Goal: Task Accomplishment & Management: Manage account settings

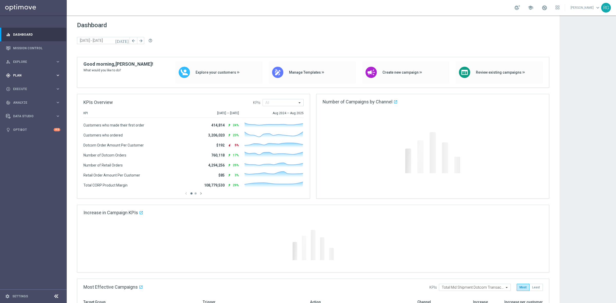
click at [47, 73] on div "gps_fixed Plan" at bounding box center [31, 75] width 50 height 5
click at [22, 88] on div "Target Groups" at bounding box center [39, 86] width 53 height 8
click at [24, 86] on link "Target Groups" at bounding box center [33, 86] width 40 height 4
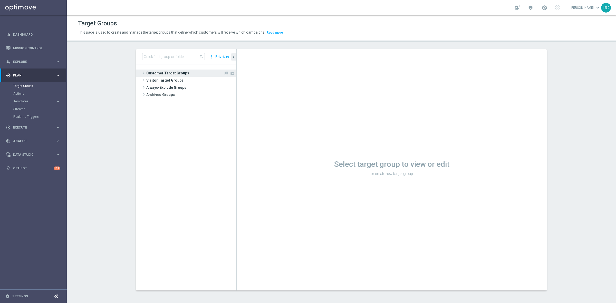
click at [142, 74] on span at bounding box center [143, 73] width 5 height 6
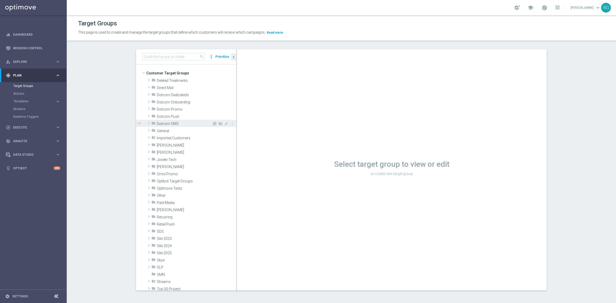
click at [146, 123] on span at bounding box center [148, 123] width 5 height 6
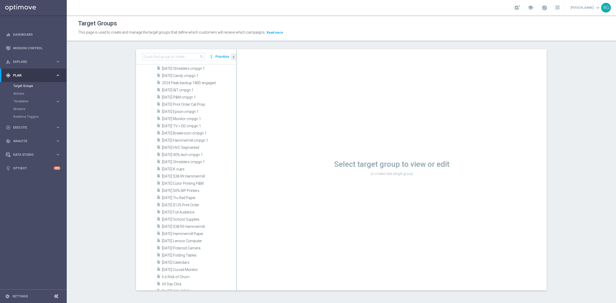
scroll to position [289, 0]
click at [183, 189] on span "[DATE] $38.99 Hammermill" at bounding box center [193, 189] width 62 height 4
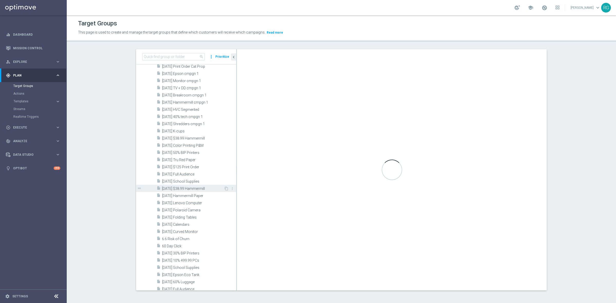
click at [188, 185] on div "insert_drive_file [DATE] $38.99 Hammermill" at bounding box center [190, 188] width 67 height 7
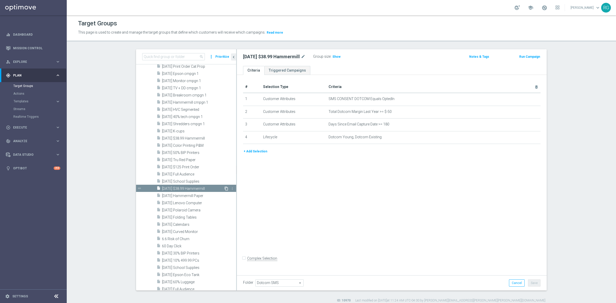
click at [224, 189] on icon "content_copy" at bounding box center [226, 189] width 4 height 4
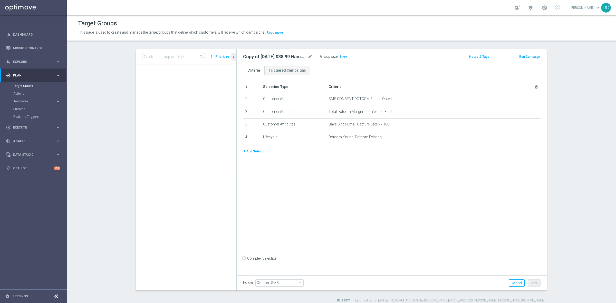
scroll to position [768, 0]
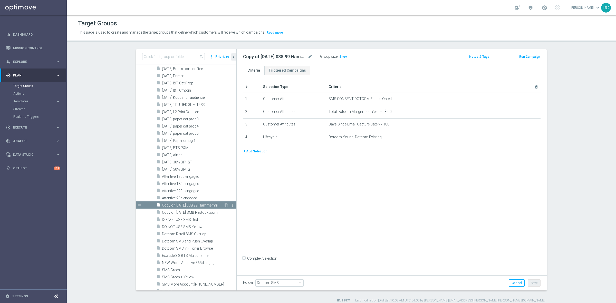
click at [230, 204] on icon "more_vert" at bounding box center [232, 205] width 4 height 4
click at [239, 219] on span "Delete" at bounding box center [237, 219] width 11 height 4
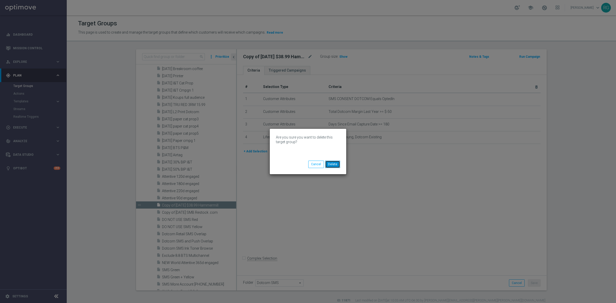
click at [332, 161] on button "Delete" at bounding box center [332, 164] width 15 height 7
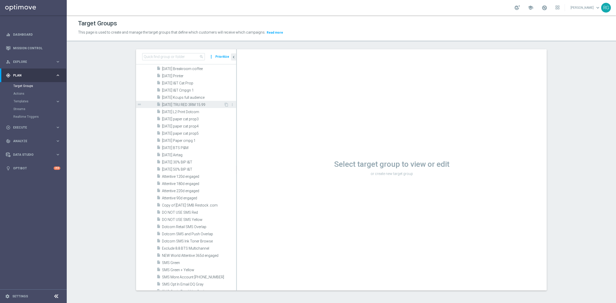
click at [194, 102] on div "insert_drive_file [DATE] TRU RED 3RM 15.99" at bounding box center [190, 104] width 67 height 7
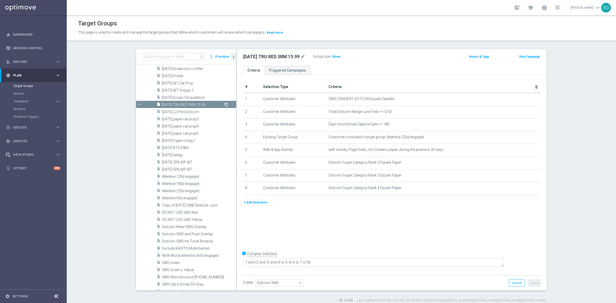
click at [224, 105] on icon "content_copy" at bounding box center [226, 105] width 4 height 4
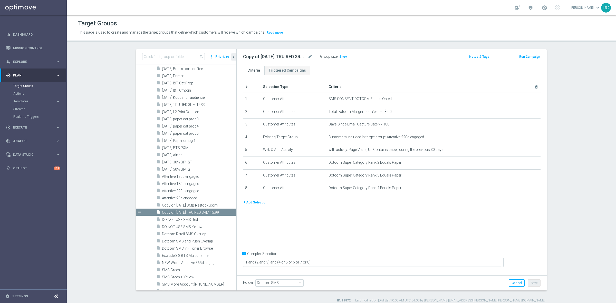
scroll to position [774, 0]
click at [308, 57] on icon "mode_edit" at bounding box center [310, 57] width 5 height 6
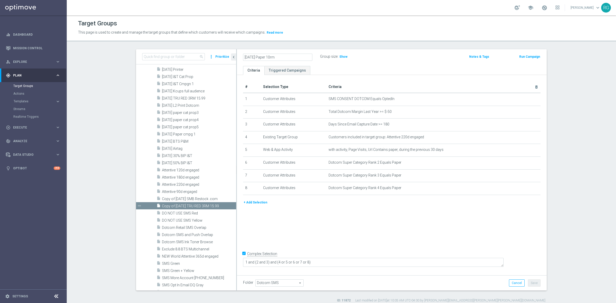
type input "[DATE] Paper 10rm"
click at [422, 69] on ul "Criteria Triggered Campaigns" at bounding box center [392, 70] width 310 height 9
click at [533, 282] on button "Save" at bounding box center [534, 283] width 13 height 7
click at [522, 138] on icon "mode_edit" at bounding box center [524, 137] width 4 height 4
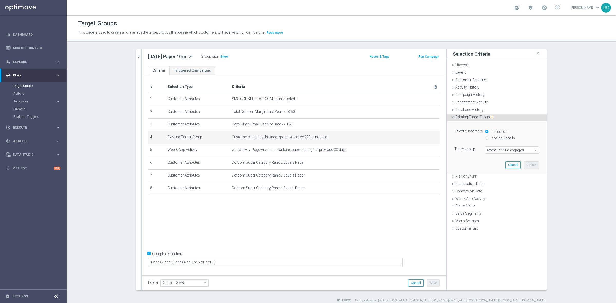
click at [496, 149] on span "Attentive 220d engaged" at bounding box center [511, 150] width 53 height 7
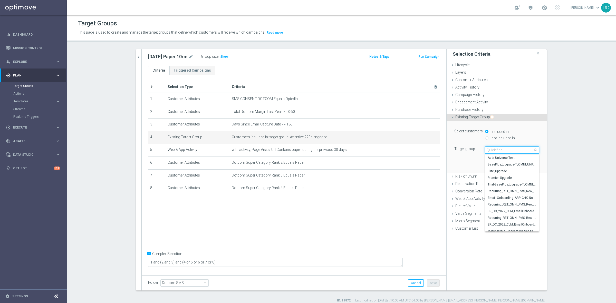
click at [496, 149] on input "search" at bounding box center [512, 150] width 54 height 7
type input "365d"
click at [505, 189] on label "Attentive 365d engaged" at bounding box center [512, 191] width 54 height 7
type input "Attentive 365d engaged"
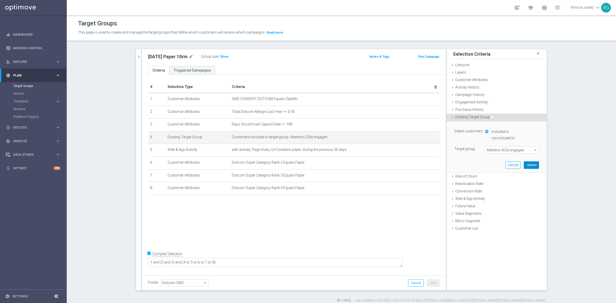
click at [529, 165] on button "Update" at bounding box center [531, 164] width 15 height 7
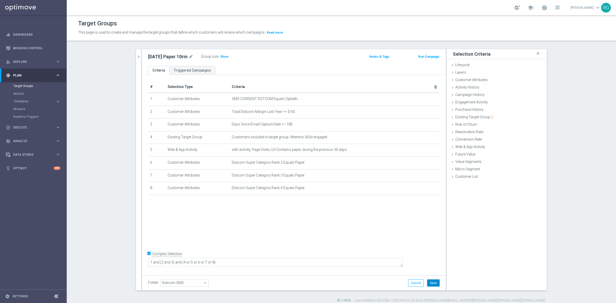
click at [435, 282] on button "Save" at bounding box center [433, 283] width 13 height 7
click at [428, 163] on icon "delete_forever" at bounding box center [429, 163] width 4 height 4
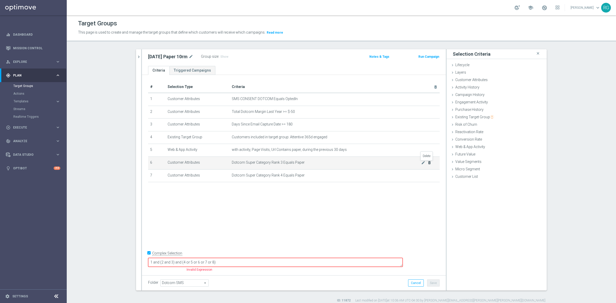
click at [428, 163] on icon "delete_forever" at bounding box center [429, 163] width 4 height 4
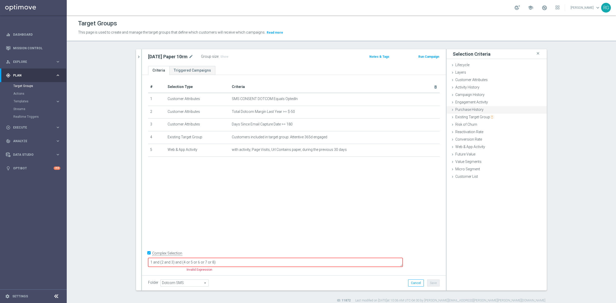
click at [450, 111] on icon at bounding box center [452, 110] width 4 height 4
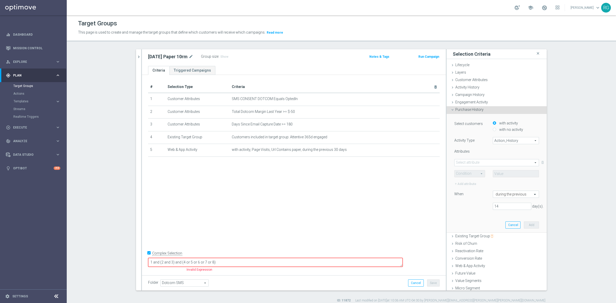
click at [493, 129] on input "with no activity" at bounding box center [494, 129] width 3 height 3
radio input "true"
click at [461, 164] on span at bounding box center [497, 162] width 84 height 7
click at [479, 153] on div "Attributes" at bounding box center [469, 152] width 39 height 6
click at [502, 140] on span "Action_History" at bounding box center [516, 140] width 46 height 7
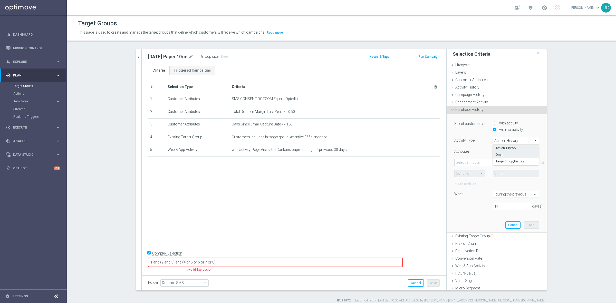
click at [502, 156] on span "Omni" at bounding box center [516, 155] width 41 height 4
type input "Omni"
click at [460, 164] on span at bounding box center [497, 162] width 84 height 7
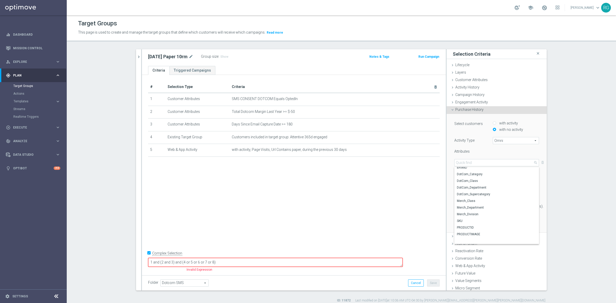
scroll to position [0, 0]
click at [463, 217] on span "Merch_Department" at bounding box center [497, 217] width 80 height 4
type input "Merch_Department"
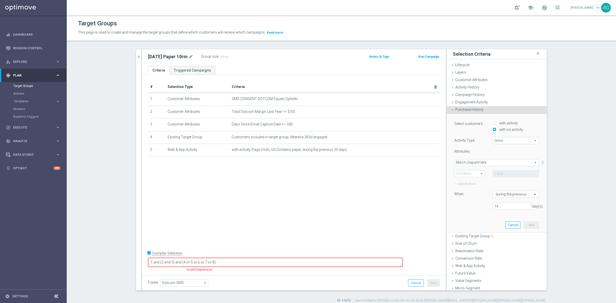
click at [467, 172] on span at bounding box center [470, 173] width 30 height 7
click at [467, 180] on span "Equals" at bounding box center [469, 181] width 25 height 4
type input "Equals"
click at [494, 173] on span at bounding box center [516, 173] width 46 height 7
click at [498, 173] on input "search" at bounding box center [516, 173] width 46 height 7
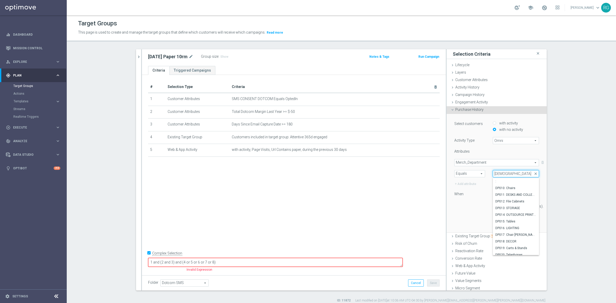
type input "paper"
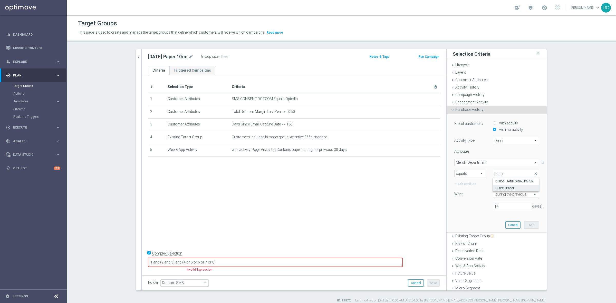
click at [504, 189] on span "DP096: Paper" at bounding box center [515, 188] width 41 height 4
type input "DP096: Paper"
click at [528, 225] on button "Add" at bounding box center [531, 225] width 15 height 7
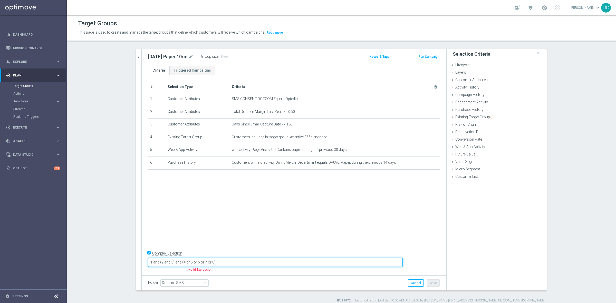
drag, startPoint x: 261, startPoint y: 261, endPoint x: 172, endPoint y: 265, distance: 89.1
click at [172, 265] on form "Complex Selection 1 and (2 and 3) and (4 or 5 or 6 or 7 or 8) Invalid Expression" at bounding box center [294, 261] width 292 height 24
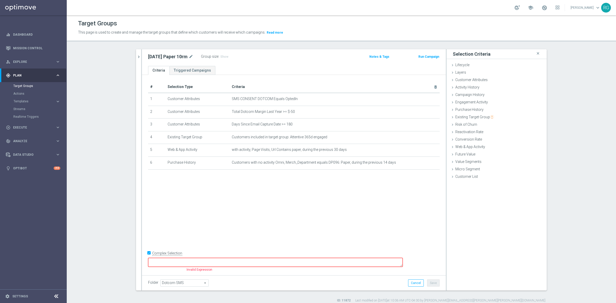
click at [194, 250] on div "# Selection Type Criteria delete_forever 1 Customer Attributes SMS CONSENT DOTC…" at bounding box center [294, 174] width 304 height 198
click at [148, 257] on input "Complex Selection" at bounding box center [149, 253] width 3 height 7
checkbox input "false"
click at [436, 280] on button "Save" at bounding box center [433, 283] width 13 height 7
click at [449, 107] on div "Purchase History done selection saved" at bounding box center [497, 110] width 100 height 8
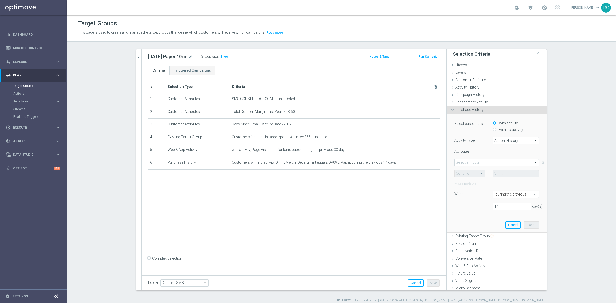
click at [498, 139] on span "Action_History" at bounding box center [516, 140] width 46 height 7
click at [509, 156] on span "Omni" at bounding box center [516, 155] width 41 height 4
type input "Omni"
click at [483, 161] on span at bounding box center [497, 162] width 84 height 7
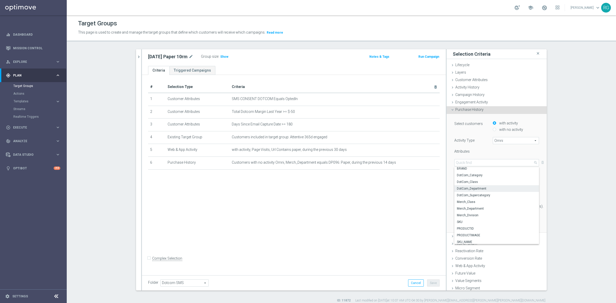
scroll to position [31, 0]
click at [468, 197] on span "Merch_Department" at bounding box center [497, 199] width 80 height 4
type input "Merch_Department"
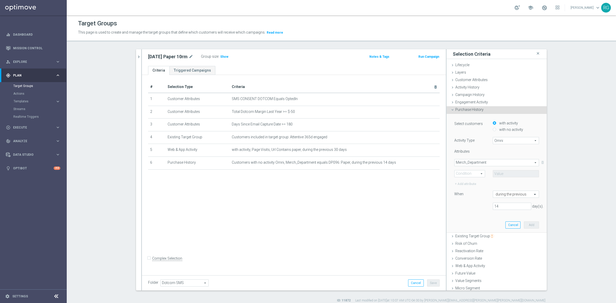
click at [461, 175] on span at bounding box center [470, 173] width 30 height 7
click at [467, 220] on span "One of" at bounding box center [469, 221] width 25 height 4
type input "One of"
click at [506, 173] on span at bounding box center [516, 173] width 46 height 7
click at [509, 172] on input "search" at bounding box center [516, 173] width 46 height 7
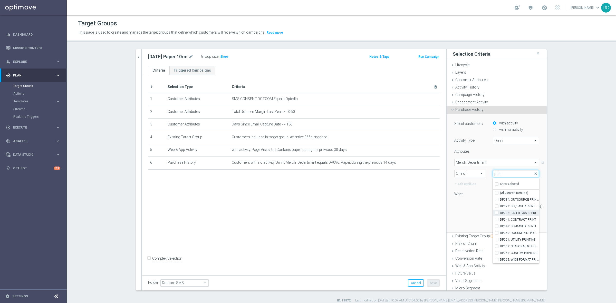
type input "print"
click at [500, 213] on label "DP032: LASER BASED PRINTING" at bounding box center [519, 213] width 39 height 7
click at [497, 213] on input "DP032: LASER BASED PRINTING" at bounding box center [498, 212] width 3 height 3
checkbox input "true"
type input "DP032: LASER BASED PRINTING"
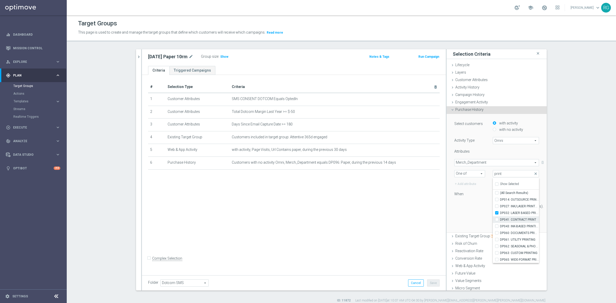
click at [497, 220] on input "DP041: CONTRACT PRINT" at bounding box center [498, 219] width 3 height 3
checkbox input "true"
type input "Selected 2 of 91"
click at [500, 226] on label "DP043: INK-BASED PRINTING" at bounding box center [519, 226] width 39 height 7
click at [497, 226] on input "DP043: INK-BASED PRINTING" at bounding box center [498, 226] width 3 height 3
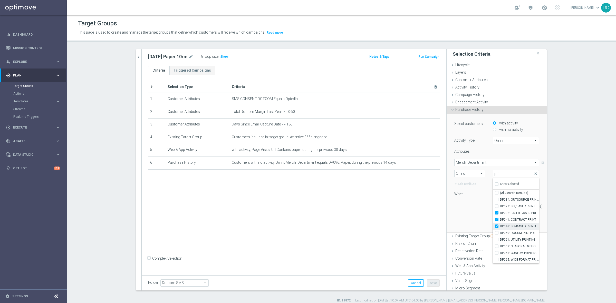
checkbox input "true"
type input "Selected 3 of 91"
click at [470, 200] on div "Select customers with activity with no activity Activity Type Omni Omni arrow_d…" at bounding box center [496, 166] width 85 height 93
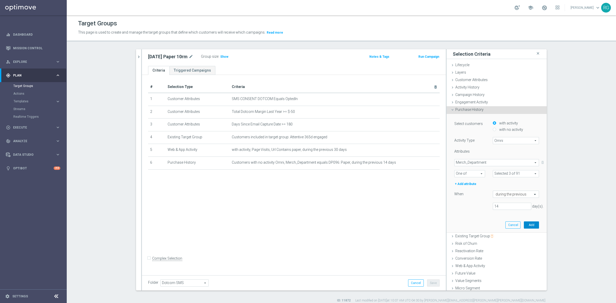
click at [524, 224] on button "Add" at bounding box center [531, 225] width 15 height 7
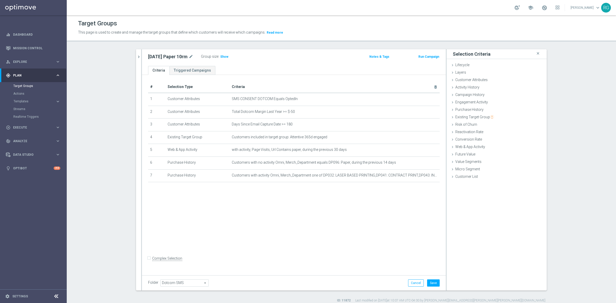
click at [148, 263] on input "Complex Selection" at bounding box center [149, 258] width 3 height 7
checkbox input "true"
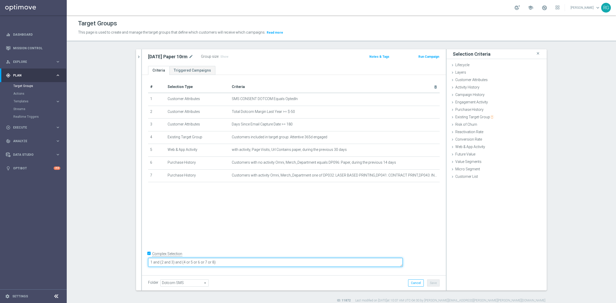
drag, startPoint x: 257, startPoint y: 263, endPoint x: 194, endPoint y: 266, distance: 62.7
click at [194, 266] on textarea "1 and (2 and 3) and (4 or 5 or 6 or 7 or 8)" at bounding box center [275, 262] width 255 height 9
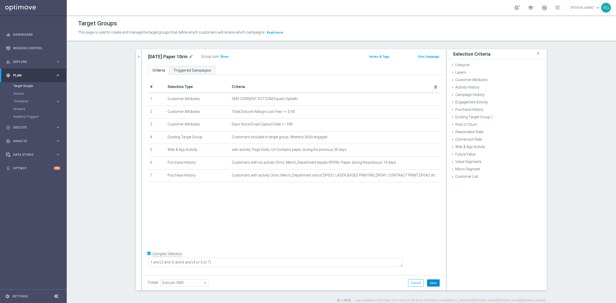
click at [432, 283] on button "Save" at bounding box center [433, 283] width 13 height 7
click at [227, 58] on h3 "Show" at bounding box center [224, 57] width 9 height 6
drag, startPoint x: 145, startPoint y: 57, endPoint x: 188, endPoint y: 56, distance: 42.6
click at [188, 56] on div "[DATE] Paper 10rm mode_edit Group size : Show Calculating…" at bounding box center [243, 56] width 199 height 7
copy div "[DATE] Paper 10rm"
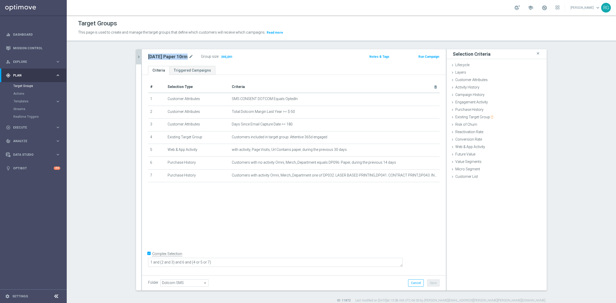
click at [137, 55] on icon "chevron_right" at bounding box center [138, 56] width 5 height 5
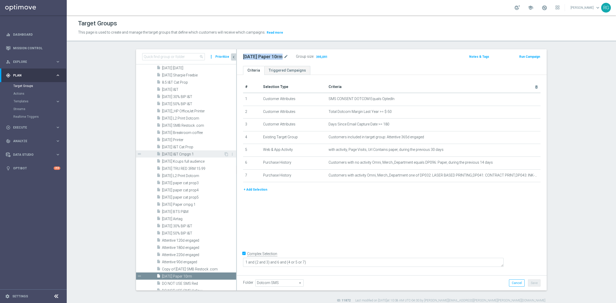
scroll to position [678, 0]
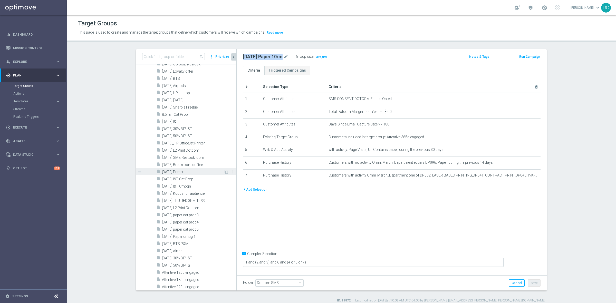
click at [184, 171] on span "[DATE] Printer" at bounding box center [193, 172] width 62 height 4
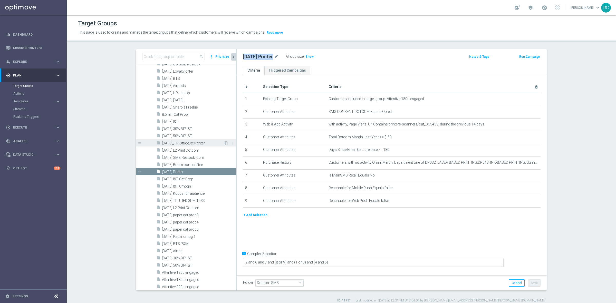
drag, startPoint x: 186, startPoint y: 163, endPoint x: 202, endPoint y: 145, distance: 24.4
click at [186, 163] on span "[DATE] Breakroom coffee" at bounding box center [199, 165] width 74 height 4
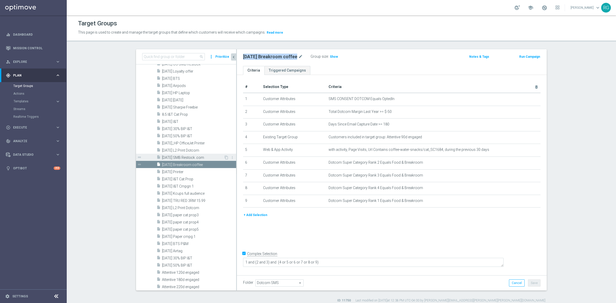
click at [201, 155] on div "insert_drive_file [DATE] SMB Restock .com" at bounding box center [190, 157] width 67 height 7
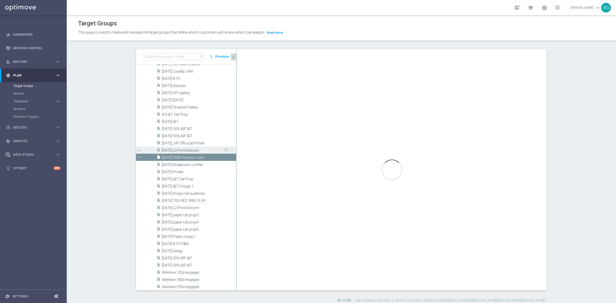
type textarea "1 and 4 and 11 and 12 and (2 and 3) and (7 or 8) and 5 and (6 or 9 or 10)"
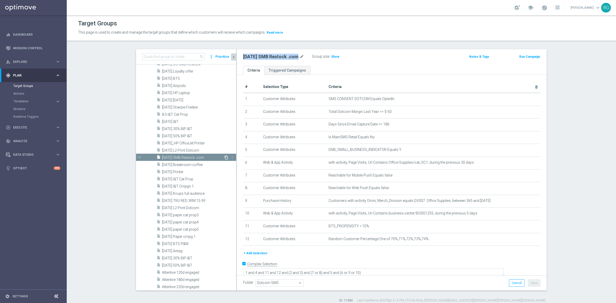
click at [224, 156] on icon "content_copy" at bounding box center [226, 158] width 4 height 4
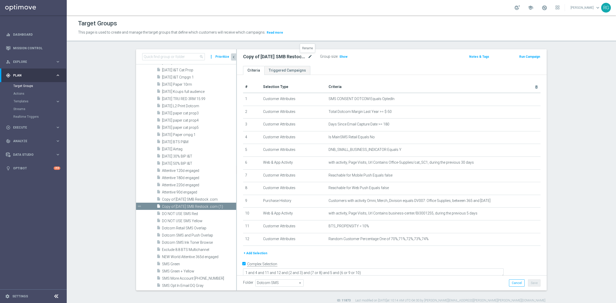
click at [308, 55] on icon "mode_edit" at bounding box center [310, 57] width 5 height 6
type input "[DATE] HP computers"
click at [412, 59] on div "[DATE] HP computers Group size : Show" at bounding box center [341, 57] width 204 height 8
click at [534, 285] on button "Save" at bounding box center [534, 283] width 13 height 7
drag, startPoint x: 287, startPoint y: 54, endPoint x: 241, endPoint y: 55, distance: 46.2
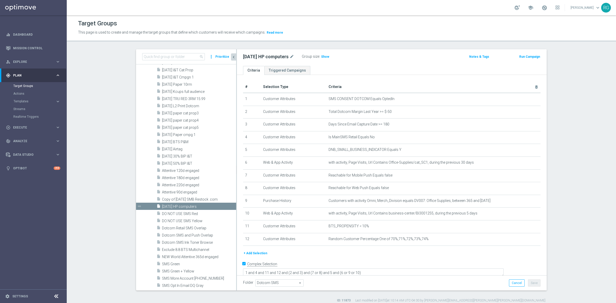
click at [243, 55] on h2 "[DATE] HP computers" at bounding box center [265, 57] width 45 height 6
copy h2 "[DATE] HP computers"
click at [402, 52] on div "[DATE] HP computers mode_edit Group size : Show Notes & Tags Run Campaign" at bounding box center [392, 57] width 310 height 17
click at [522, 228] on icon "mode_edit" at bounding box center [524, 226] width 4 height 4
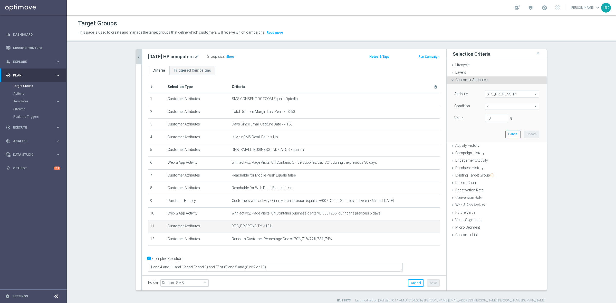
click at [513, 130] on div "Attribute BTS_PROPENSITY BTS_PROPENSITY arrow_drop_down search Condition < < ar…" at bounding box center [496, 112] width 92 height 57
click at [508, 136] on button "Cancel" at bounding box center [512, 134] width 15 height 7
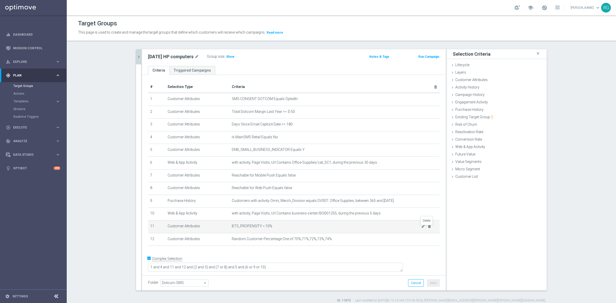
click at [427, 228] on icon "delete_forever" at bounding box center [429, 226] width 4 height 4
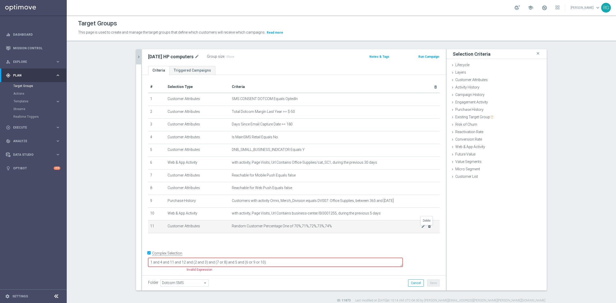
click at [427, 228] on icon "delete_forever" at bounding box center [429, 226] width 4 height 4
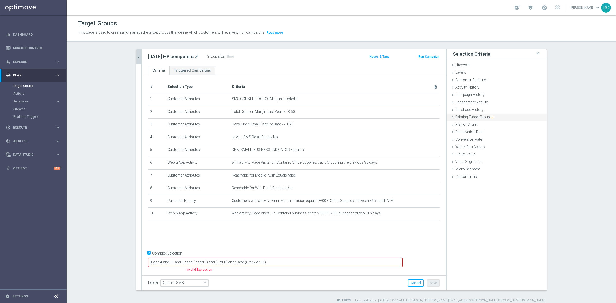
click at [450, 117] on icon at bounding box center [452, 117] width 4 height 4
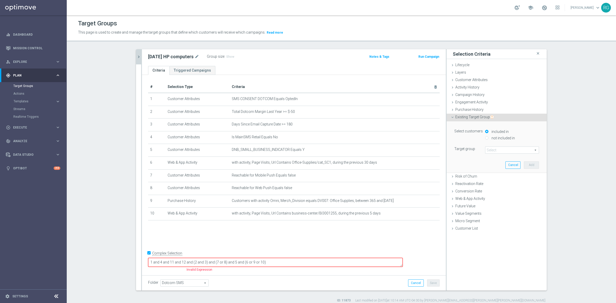
click at [490, 149] on span at bounding box center [511, 150] width 53 height 7
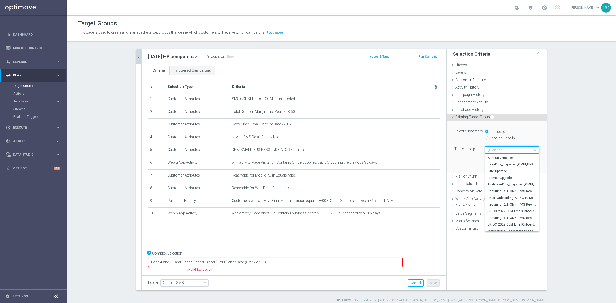
click at [491, 149] on input "search" at bounding box center [512, 150] width 54 height 7
type input "attentive 180"
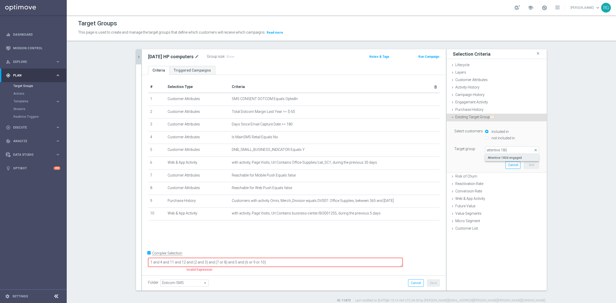
click at [522, 157] on span "Attentive 180d engaged" at bounding box center [512, 158] width 49 height 4
type input "Attentive 180d engaged"
click at [528, 166] on button "Add" at bounding box center [531, 164] width 15 height 7
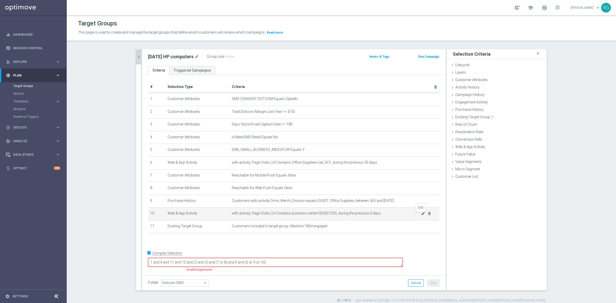
click at [422, 214] on icon "mode_edit" at bounding box center [423, 213] width 4 height 4
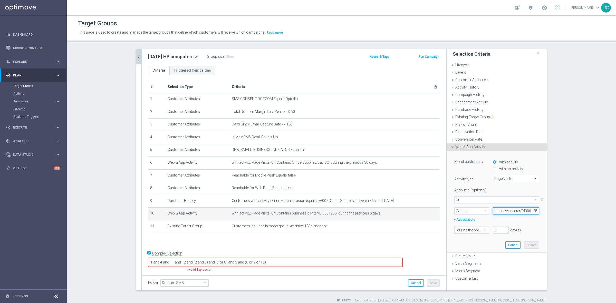
click at [497, 212] on input "business-center/BI3001255" at bounding box center [516, 210] width 46 height 7
paste input "hp-tech-event/"
type input "hp-tech-event"
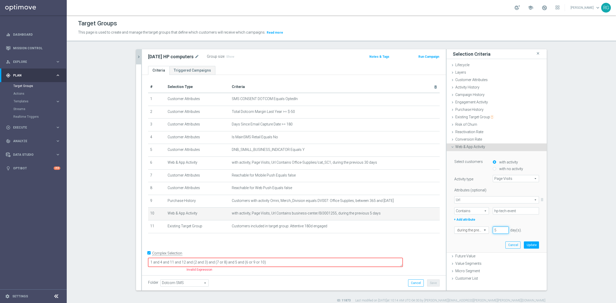
drag, startPoint x: 494, startPoint y: 228, endPoint x: 477, endPoint y: 232, distance: 17.4
click at [477, 232] on div "during the previous 5 day(s). Enter a number between 1 and 730" at bounding box center [496, 230] width 92 height 7
type input "30"
click at [528, 244] on button "Update" at bounding box center [531, 245] width 15 height 7
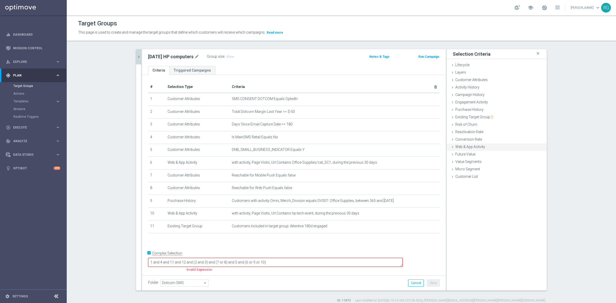
click at [450, 147] on icon at bounding box center [452, 147] width 4 height 4
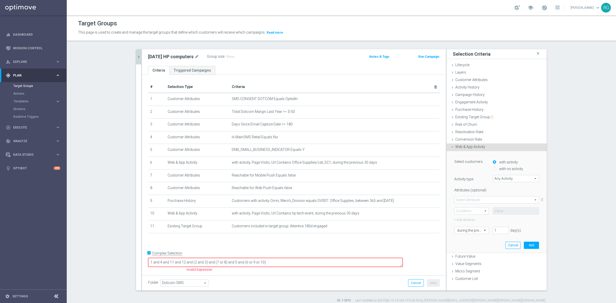
click at [496, 179] on span "Any Activity" at bounding box center [516, 178] width 46 height 7
click at [507, 194] on span "Page Visits" at bounding box center [515, 193] width 41 height 4
type input "Page Visits"
click at [477, 200] on span at bounding box center [497, 200] width 84 height 7
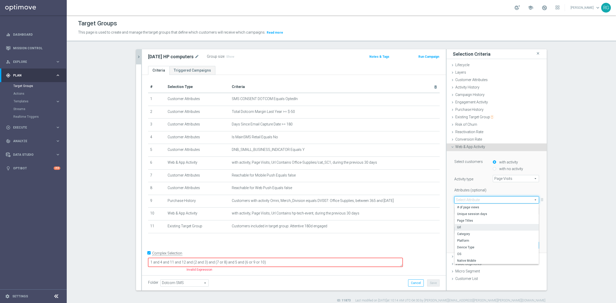
click at [474, 226] on span "Url" at bounding box center [496, 227] width 79 height 4
type input "Url"
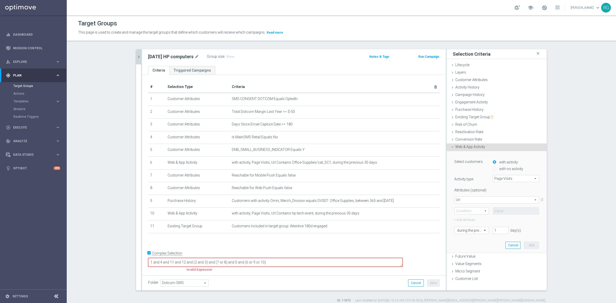
click at [467, 211] on span at bounding box center [472, 211] width 34 height 7
click at [467, 244] on span "Contains" at bounding box center [471, 245] width 29 height 4
type input "Contains"
click at [504, 211] on input "text" at bounding box center [516, 210] width 46 height 7
paste input "computers-accessories"
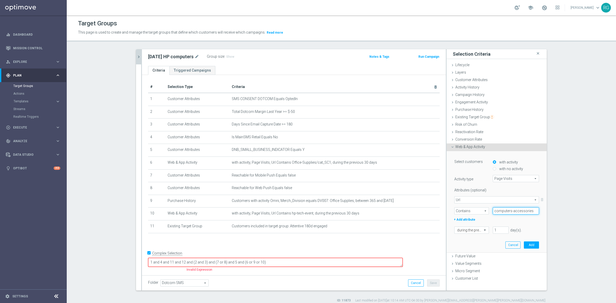
type input "computers-accessories"
drag, startPoint x: 499, startPoint y: 230, endPoint x: 475, endPoint y: 234, distance: 23.7
click at [476, 234] on div "Select customers with activity with no activity Activity type Page Visits Page …" at bounding box center [496, 201] width 92 height 101
type input "30"
click at [530, 246] on button "Add" at bounding box center [531, 245] width 15 height 7
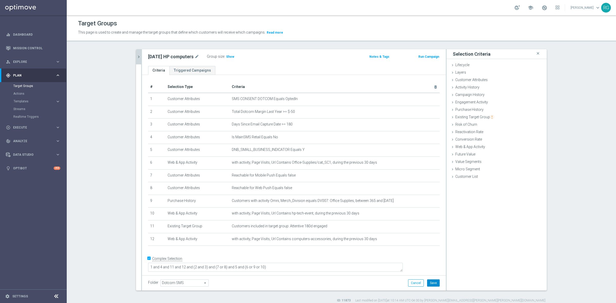
click at [428, 282] on button "Save" at bounding box center [433, 283] width 13 height 7
click at [450, 147] on icon at bounding box center [452, 147] width 4 height 4
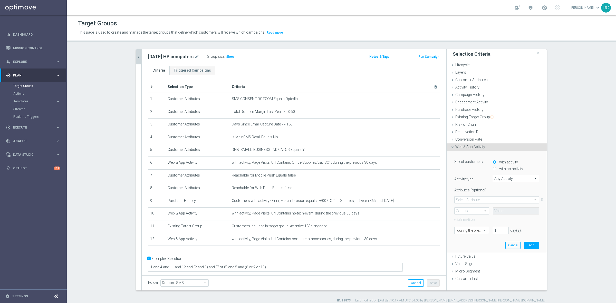
click at [510, 179] on span "Any Activity" at bounding box center [516, 178] width 46 height 7
click at [504, 192] on span "Page Visits" at bounding box center [515, 193] width 41 height 4
type input "Page Visits"
click at [469, 199] on span at bounding box center [497, 200] width 84 height 7
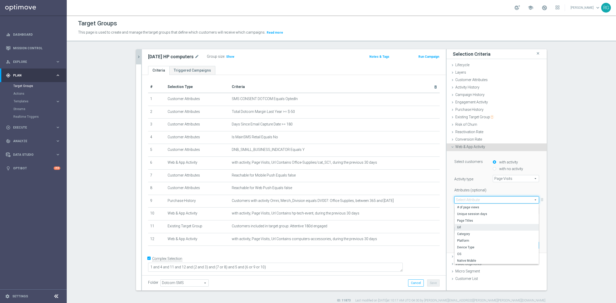
click at [469, 227] on span "Url" at bounding box center [496, 227] width 79 height 4
type input "Url"
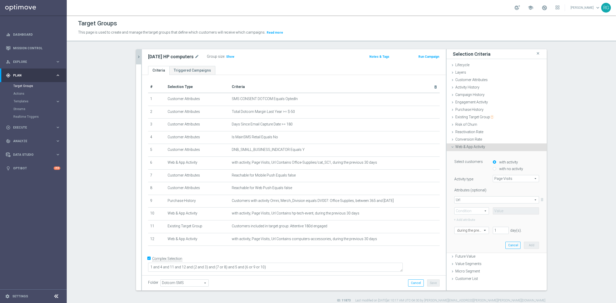
click at [463, 208] on span at bounding box center [472, 211] width 34 height 7
click at [466, 245] on span "Contains" at bounding box center [471, 245] width 29 height 4
type input "Contains"
click at [503, 210] on input "text" at bounding box center [516, 210] width 46 height 7
paste input "Electronics-Deals"
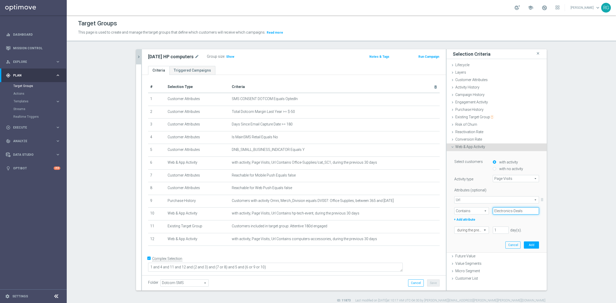
type input "Electronics-Deals"
drag, startPoint x: 497, startPoint y: 227, endPoint x: 492, endPoint y: 227, distance: 4.4
click at [493, 227] on input "1" at bounding box center [501, 230] width 16 height 7
type input "30"
click at [537, 244] on div "Select customers with activity with no activity Activity type Page Visits Page …" at bounding box center [496, 201] width 92 height 101
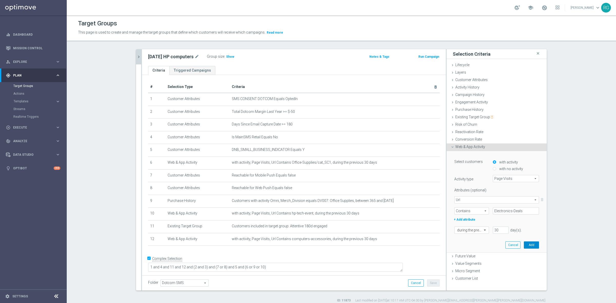
click at [535, 244] on button "Add" at bounding box center [531, 245] width 15 height 7
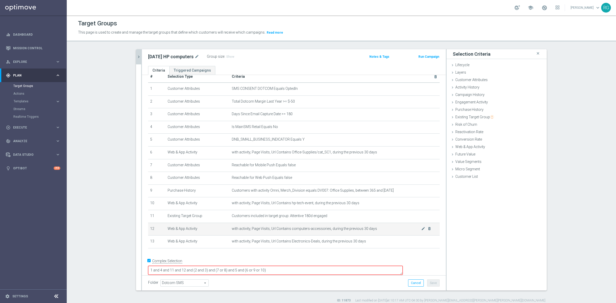
scroll to position [5, 0]
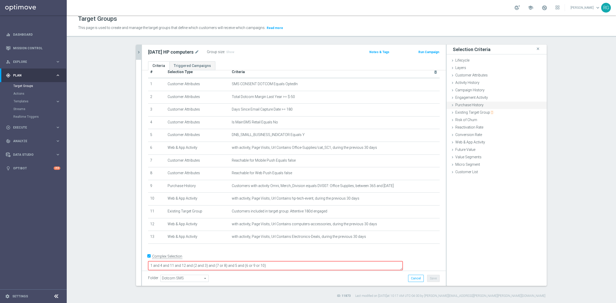
click at [451, 105] on icon at bounding box center [452, 105] width 4 height 4
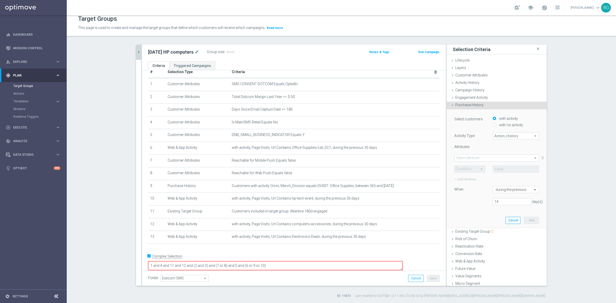
click at [493, 125] on input "with no activity" at bounding box center [494, 124] width 3 height 3
radio input "true"
click at [493, 133] on span "Action_History" at bounding box center [516, 136] width 46 height 7
click at [501, 146] on label "Action_History" at bounding box center [516, 143] width 46 height 7
click at [496, 136] on span "Action_History" at bounding box center [516, 136] width 46 height 7
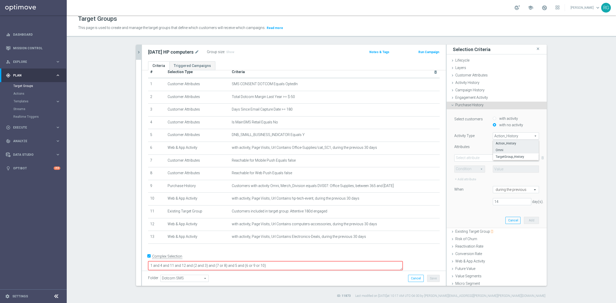
click at [498, 152] on span "Omni" at bounding box center [516, 150] width 41 height 4
type input "Omni"
click at [478, 153] on div "Attributes Select attribute arrow_drop_down search Condition arrow_drop_down se…" at bounding box center [496, 164] width 85 height 38
click at [478, 157] on span at bounding box center [497, 158] width 84 height 7
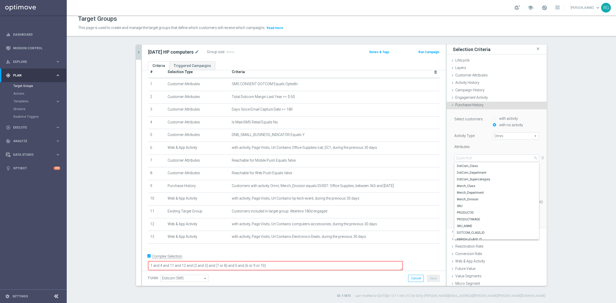
scroll to position [12, 0]
click at [477, 200] on span "Merch_Department" at bounding box center [497, 200] width 80 height 4
type input "Merch_Department"
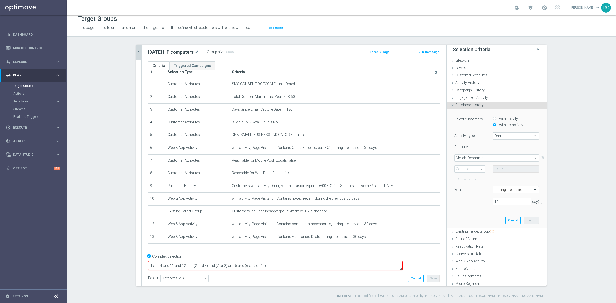
click at [465, 167] on span at bounding box center [470, 169] width 30 height 7
click at [463, 214] on label "One of" at bounding box center [470, 216] width 30 height 7
type input "One of"
click at [496, 170] on span at bounding box center [516, 169] width 46 height 7
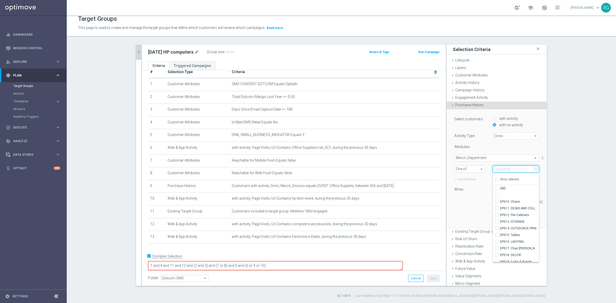
click at [501, 169] on input "search" at bounding box center [516, 169] width 46 height 7
type input "com"
click at [500, 195] on label "DP030: Desktop Computers" at bounding box center [519, 195] width 39 height 7
click at [497, 195] on input "DP030: Desktop Computers" at bounding box center [498, 194] width 3 height 3
checkbox input "true"
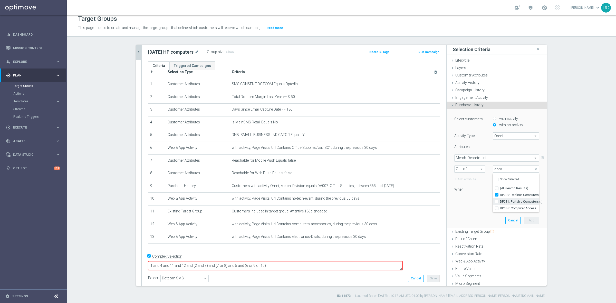
type input "DP030: Desktop Computers"
click at [500, 203] on label "DP031: Portable Computers" at bounding box center [519, 201] width 39 height 7
click at [497, 203] on input "DP031: Portable Computers" at bounding box center [498, 201] width 3 height 3
checkbox input "true"
type input "Selected 2 of 91"
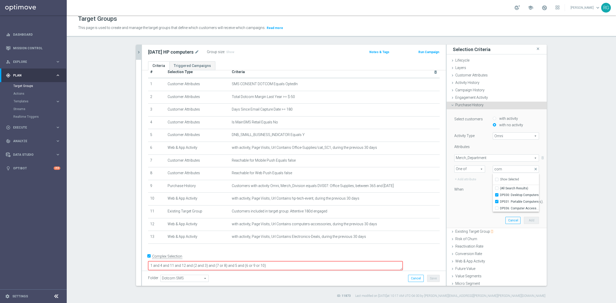
click at [450, 203] on div "14 day(s)." at bounding box center [496, 201] width 92 height 7
drag, startPoint x: 523, startPoint y: 220, endPoint x: 530, endPoint y: 207, distance: 15.2
click at [524, 220] on button "Add" at bounding box center [531, 220] width 15 height 7
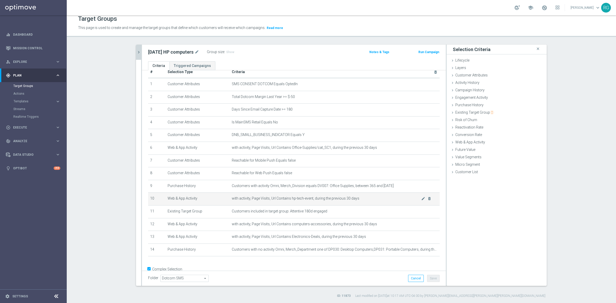
scroll to position [23, 0]
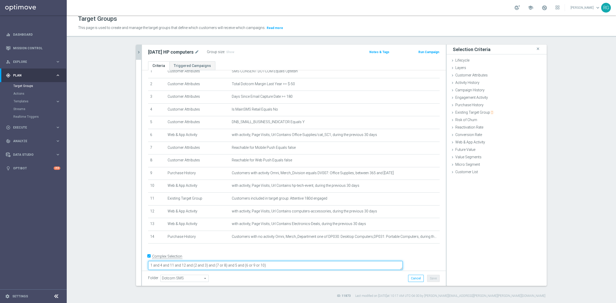
drag, startPoint x: 227, startPoint y: 261, endPoint x: 196, endPoint y: 262, distance: 31.9
click at [196, 262] on textarea "1 and 4 and 11 and 12 and (2 and 3) and (7 or 8) and 5 and (6 or 9 or 10)" at bounding box center [275, 265] width 255 height 9
drag, startPoint x: 282, startPoint y: 260, endPoint x: 248, endPoint y: 261, distance: 34.7
click at [246, 261] on textarea "1 and 14 and (2 and 3) and (7 or 8) and 5 and (6 or 9 or 10)" at bounding box center [275, 265] width 255 height 9
click at [205, 261] on textarea "1 and 14 and (2 and 3) and (7 or 8) and (5 or" at bounding box center [275, 265] width 255 height 9
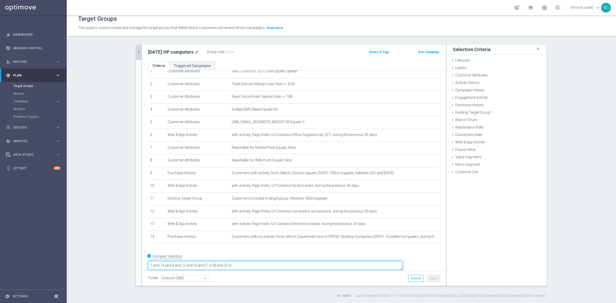
click at [266, 261] on textarea "1 and 14 and 4 and (2 and 3) and (7 or 8) and (5 or" at bounding box center [275, 265] width 255 height 9
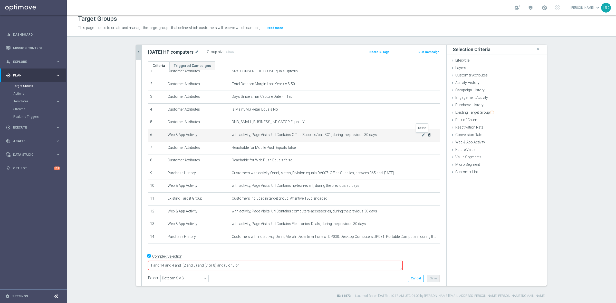
click at [427, 136] on icon "delete_forever" at bounding box center [429, 135] width 4 height 4
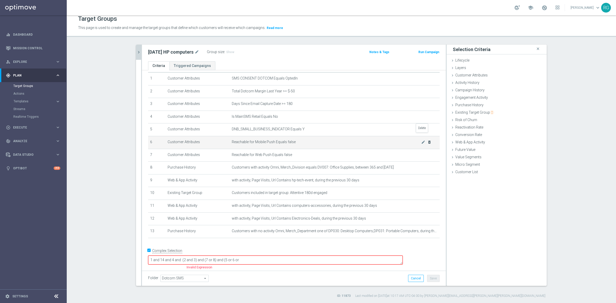
scroll to position [10, 0]
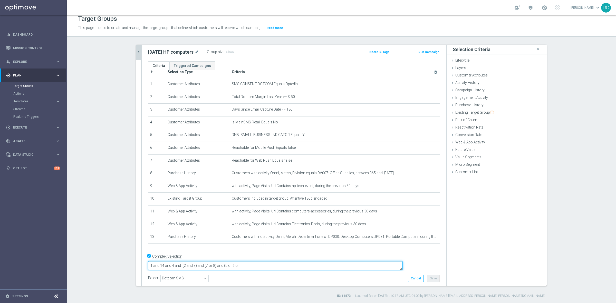
click at [198, 261] on textarea "1 and 14 and 4 and (2 and 3) and (7 or 8) and (5 or 6 or" at bounding box center [275, 265] width 255 height 9
click at [241, 261] on textarea "1 and 13 and 4 and (2 and 3) and (7 or 8) and (5 or 6 or" at bounding box center [275, 265] width 255 height 9
click at [266, 261] on textarea "1 and 13 and 4 and (2 and 3) and (6 or 7) and (5 or 6 or" at bounding box center [275, 265] width 255 height 9
click at [215, 261] on textarea "1 and 13 and 4 and (2 and 3) and (6 or 7) and (5 or 9 or" at bounding box center [275, 265] width 255 height 9
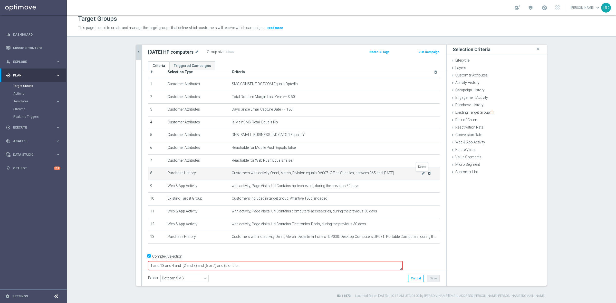
click at [427, 174] on icon "delete_forever" at bounding box center [429, 173] width 4 height 4
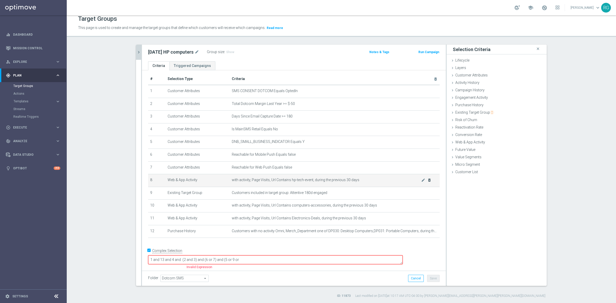
scroll to position [0, 0]
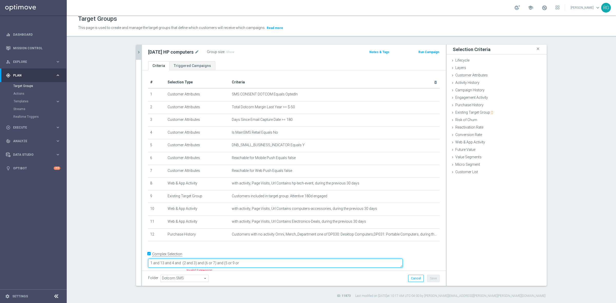
click at [198, 259] on textarea "1 and 13 and 4 and (2 and 3) and (6 or 7) and (5 or 9 or" at bounding box center [275, 263] width 255 height 9
click at [274, 259] on textarea "1 and 12 and 4 and (2 and 3) and (6 or 7) and (5 or 9 or" at bounding box center [275, 263] width 255 height 9
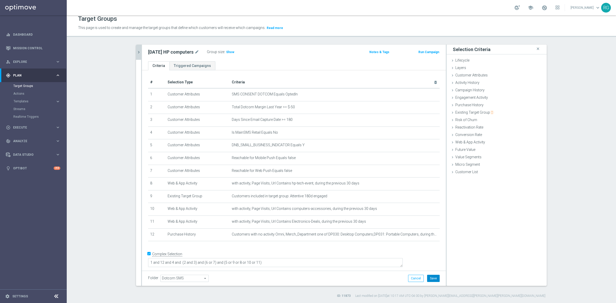
click at [430, 279] on button "Save" at bounding box center [433, 278] width 13 height 7
click at [228, 49] on h3 "Show" at bounding box center [230, 52] width 9 height 6
click at [136, 47] on button "chevron_right" at bounding box center [138, 52] width 5 height 15
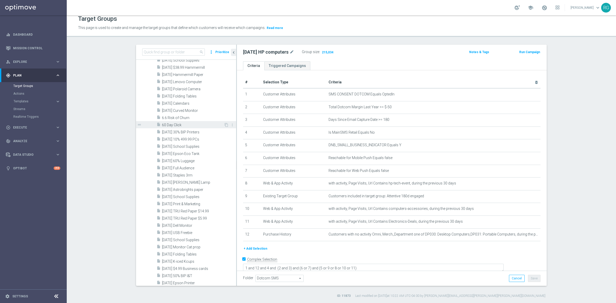
scroll to position [428, 0]
click at [190, 127] on span "[DATE] 60% Luggage" at bounding box center [193, 129] width 62 height 4
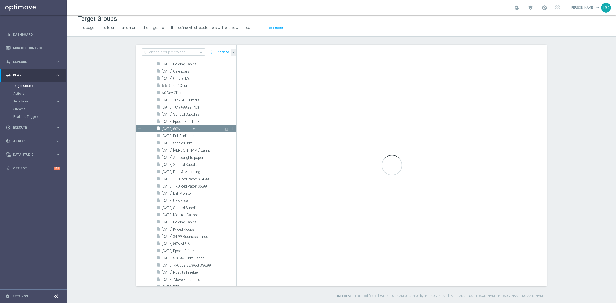
type textarea "1 and 6 and 7 and (4 or 5) and (2 and 3)"
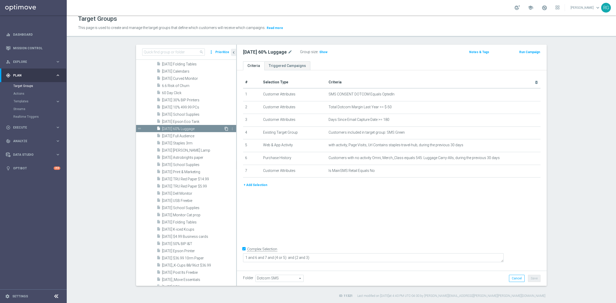
click at [224, 129] on icon "content_copy" at bounding box center [226, 129] width 4 height 4
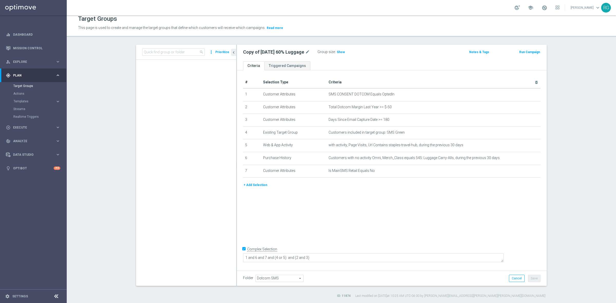
scroll to position [781, 0]
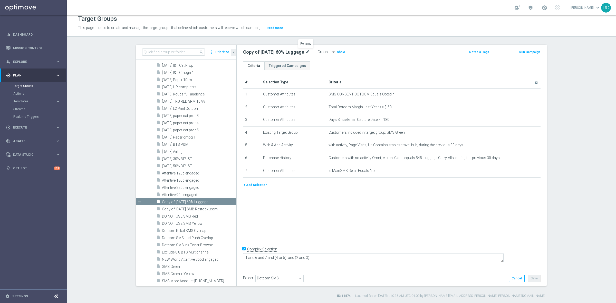
click at [307, 51] on icon "mode_edit" at bounding box center [307, 52] width 5 height 6
type input "[DATE] 50% off Weekend Bags"
click at [370, 58] on div "[DATE] 50% off Weekend Bags Group size : Show Notes & Tags Run Campaign" at bounding box center [392, 53] width 310 height 17
click at [535, 280] on button "Save" at bounding box center [534, 278] width 13 height 7
click at [310, 50] on icon "mode_edit" at bounding box center [309, 52] width 5 height 6
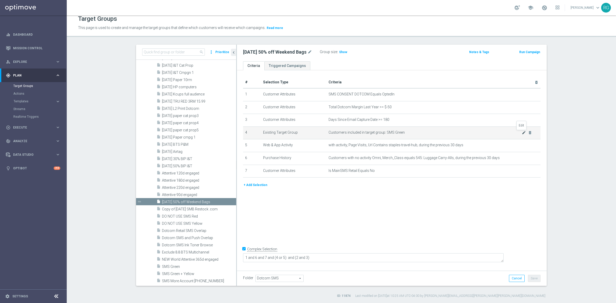
click at [522, 132] on icon "mode_edit" at bounding box center [524, 133] width 4 height 4
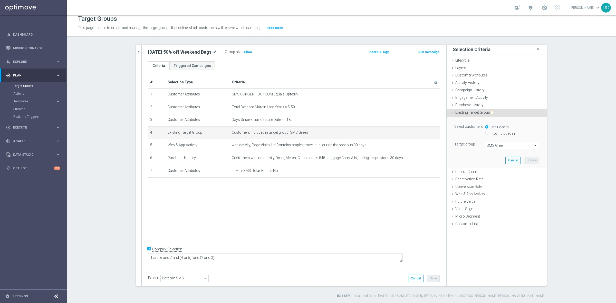
click at [488, 143] on span "SMS Green" at bounding box center [511, 145] width 53 height 7
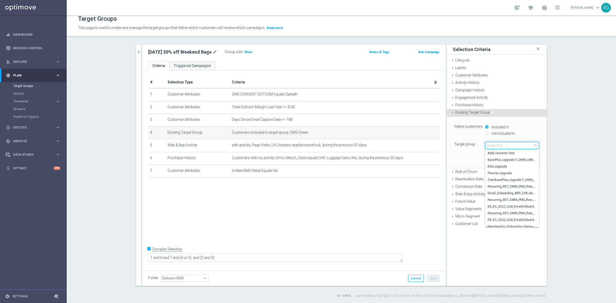
click at [489, 142] on input "search" at bounding box center [512, 145] width 54 height 7
type input "120D"
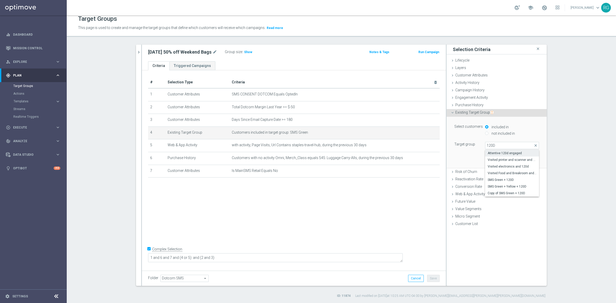
click at [496, 153] on span "Attentive 120d engaged" at bounding box center [512, 153] width 49 height 4
type input "Attentive 120d engaged"
click at [533, 160] on button "Update" at bounding box center [531, 160] width 15 height 7
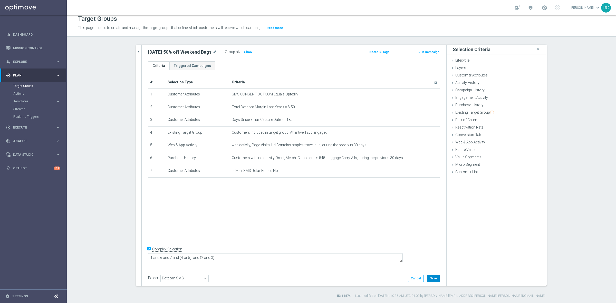
click at [432, 275] on button "Save" at bounding box center [433, 278] width 13 height 7
click at [421, 158] on icon "mode_edit" at bounding box center [423, 158] width 4 height 4
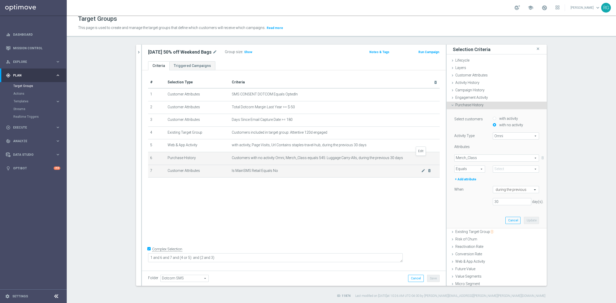
type input "545: Luggage Carry-Alls"
click at [503, 136] on span "Omni" at bounding box center [516, 136] width 46 height 7
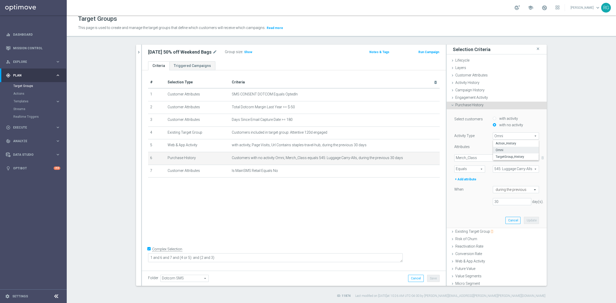
click at [478, 139] on div "Activity Type" at bounding box center [469, 136] width 39 height 8
click at [473, 158] on span "Merch_Class" at bounding box center [497, 158] width 84 height 7
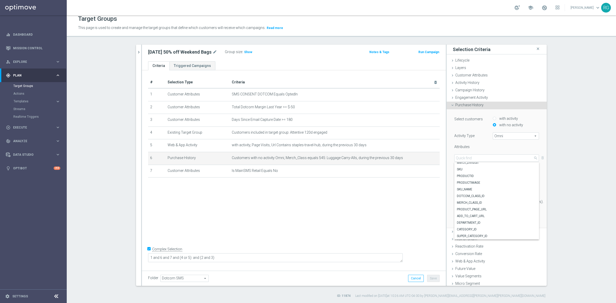
scroll to position [0, 0]
click at [476, 138] on div "Activity Type" at bounding box center [469, 136] width 39 height 8
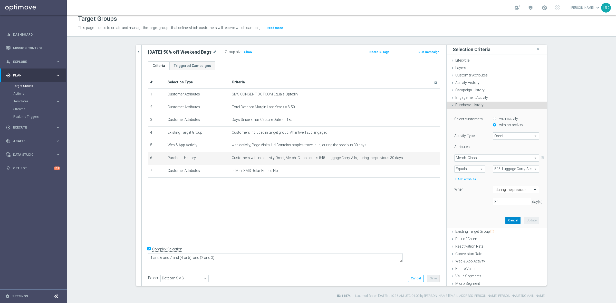
click at [505, 222] on button "Cancel" at bounding box center [512, 220] width 15 height 7
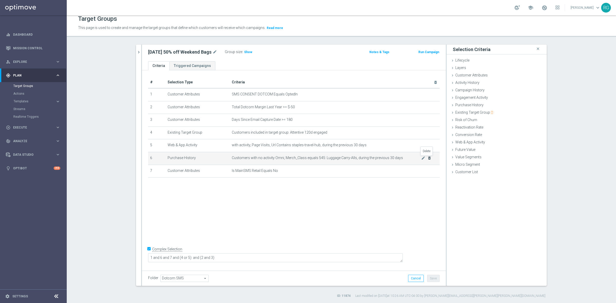
click at [427, 158] on icon "delete_forever" at bounding box center [429, 158] width 4 height 4
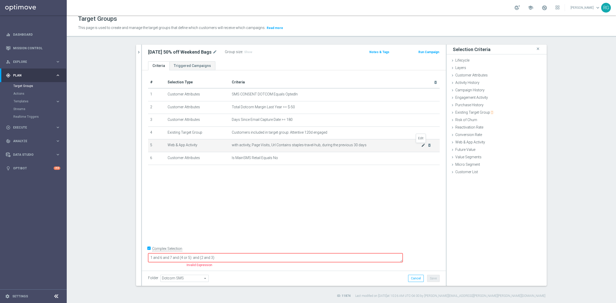
click at [421, 144] on icon "mode_edit" at bounding box center [423, 145] width 4 height 4
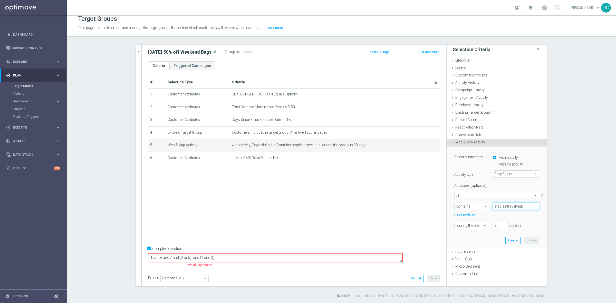
click at [509, 209] on input "staples-travel-hub" at bounding box center [516, 206] width 46 height 7
paste input "bags-backpacks-luggage"
type input "bags-backpacks-luggage"
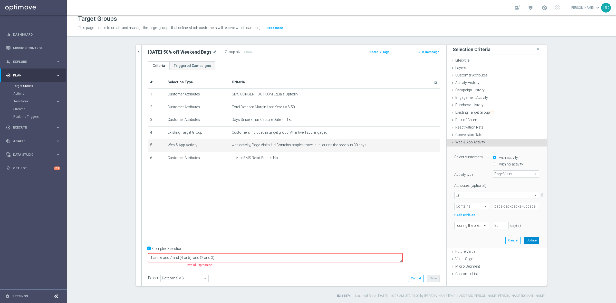
click at [525, 239] on button "Update" at bounding box center [531, 240] width 15 height 7
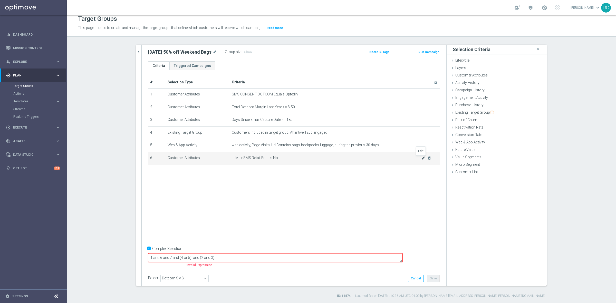
click at [421, 159] on icon "mode_edit" at bounding box center [423, 158] width 4 height 4
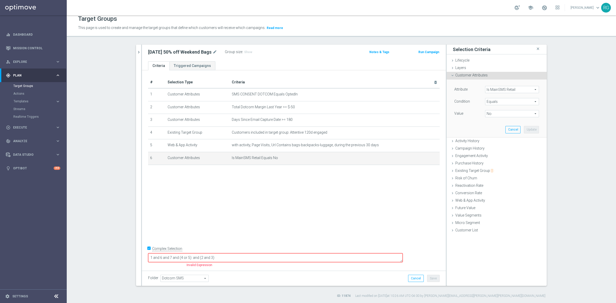
click at [503, 89] on span "Is MainSMS Retail" at bounding box center [511, 89] width 53 height 7
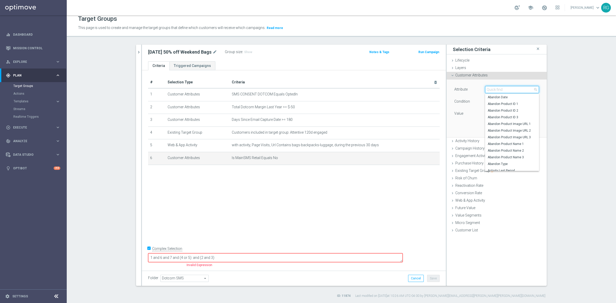
click at [504, 89] on input "search" at bounding box center [512, 89] width 54 height 7
type input "web"
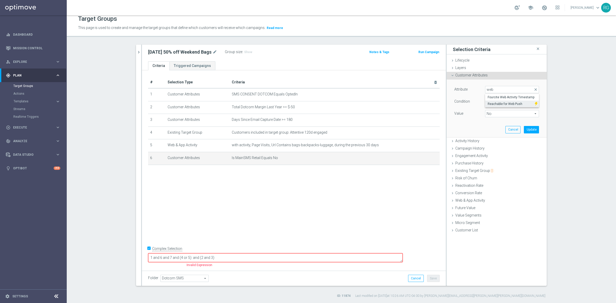
click at [505, 102] on span "Reachable for Web Push" at bounding box center [510, 104] width 44 height 4
type input "Reachable for Web Push"
click at [501, 112] on span "No" at bounding box center [511, 113] width 53 height 7
click at [498, 120] on span "false" at bounding box center [512, 121] width 49 height 4
type input "false"
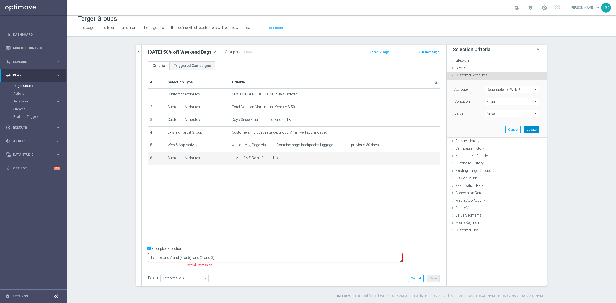
click at [529, 128] on button "Update" at bounding box center [531, 129] width 15 height 7
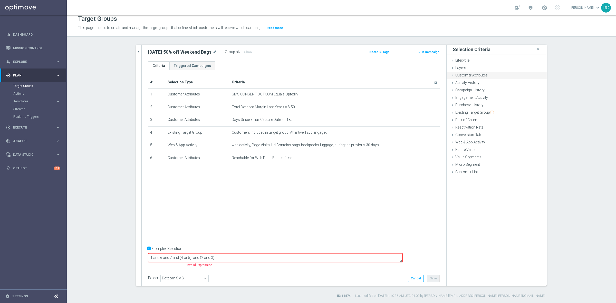
click at [450, 75] on icon at bounding box center [452, 75] width 4 height 4
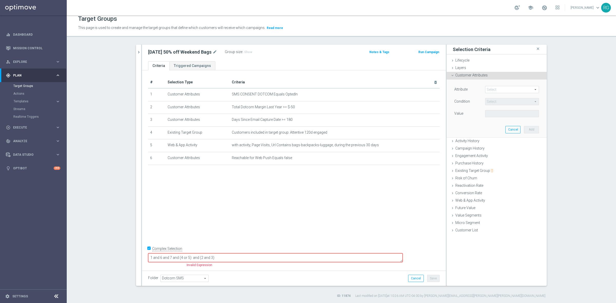
click at [492, 86] on span at bounding box center [511, 89] width 53 height 7
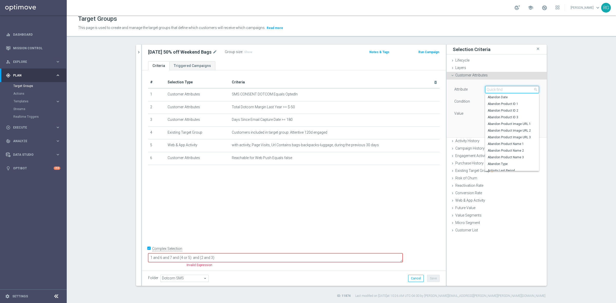
click at [496, 86] on input "search" at bounding box center [512, 89] width 54 height 7
type input "app"
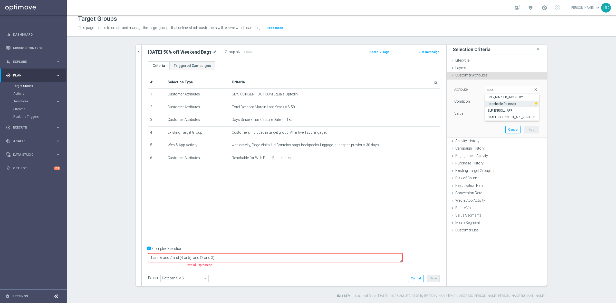
click at [506, 103] on span "Reachable for InApp" at bounding box center [510, 104] width 44 height 4
type input "Reachable for InApp"
type input "Equals"
click at [498, 86] on div "Reachable for InApp Reachable for InApp arrow_drop_down search" at bounding box center [512, 89] width 54 height 7
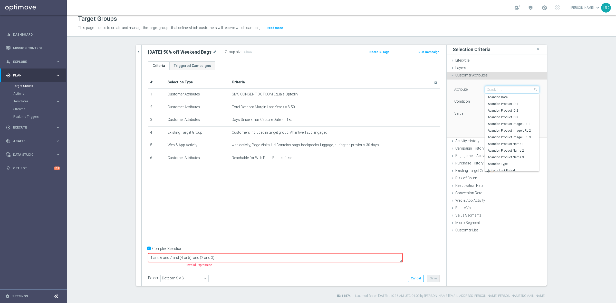
click at [497, 91] on input "search" at bounding box center [512, 89] width 54 height 7
type input "mobile"
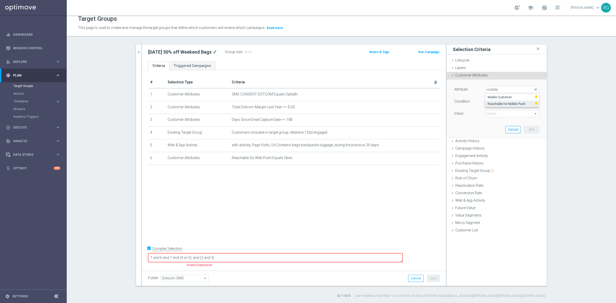
click at [503, 102] on span "Reachable for Mobile Push" at bounding box center [510, 104] width 44 height 4
type input "Reachable for Mobile Push"
click at [499, 112] on span at bounding box center [511, 113] width 53 height 7
click at [501, 122] on span "false" at bounding box center [512, 121] width 49 height 4
type input "false"
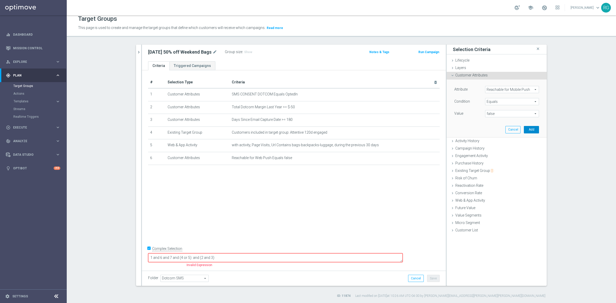
click at [530, 130] on button "Add" at bounding box center [531, 129] width 15 height 7
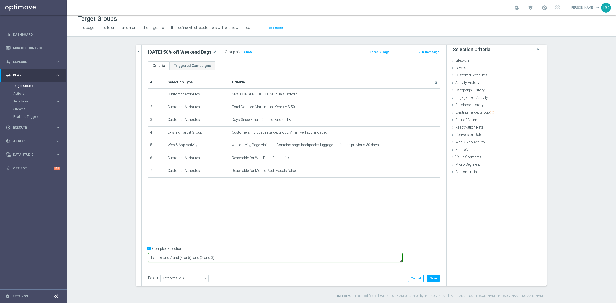
click at [194, 258] on textarea "1 and 6 and 7 and (4 or 5) and (2 and 3)" at bounding box center [275, 257] width 255 height 9
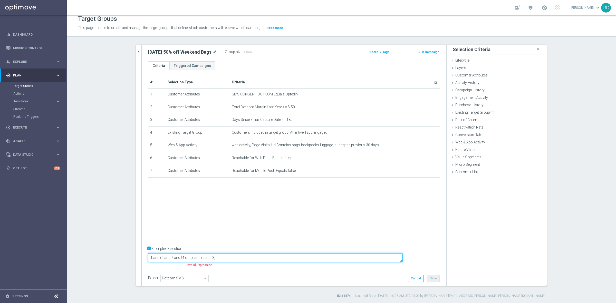
click at [207, 257] on textarea "1 and (6 and 7 and (4 or 5) and (2 and 3)" at bounding box center [275, 257] width 255 height 9
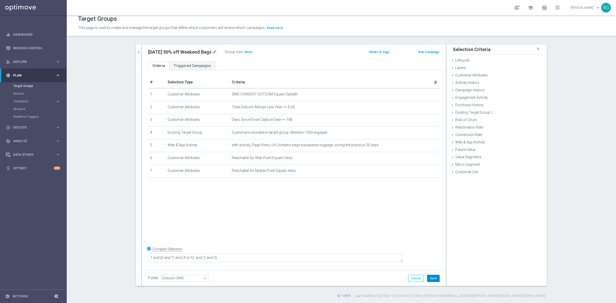
click at [429, 275] on button "Save" at bounding box center [433, 278] width 13 height 7
click at [429, 278] on span "Saving..." at bounding box center [432, 280] width 13 height 4
click at [244, 51] on span "Show" at bounding box center [248, 52] width 8 height 4
click at [136, 50] on icon "chevron_right" at bounding box center [138, 52] width 5 height 5
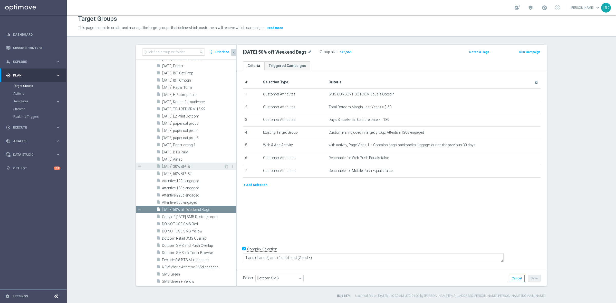
scroll to position [749, 0]
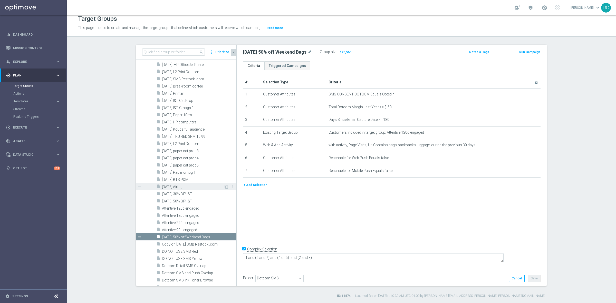
click at [186, 185] on span "[DATE] Airtag" at bounding box center [193, 187] width 62 height 4
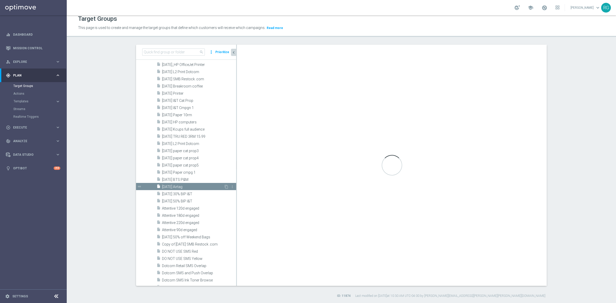
type textarea "1 and 4 and (5 and 6) and (2 or 3)"
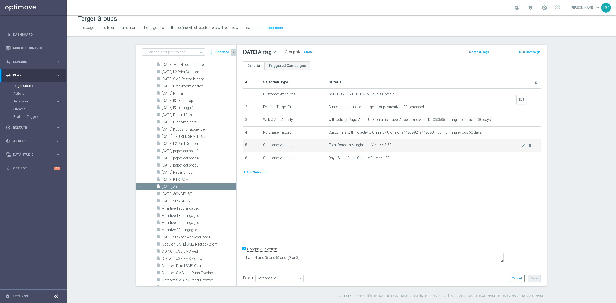
click at [0, 0] on icon "mode_edit" at bounding box center [0, 0] width 0 height 0
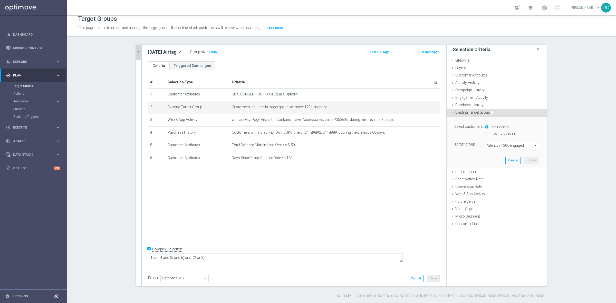
click at [507, 140] on div "Select customers included in not included in Target group Attentive 120d engage…" at bounding box center [496, 136] width 85 height 26
click at [504, 143] on span "Attentive 120d engaged" at bounding box center [511, 145] width 53 height 7
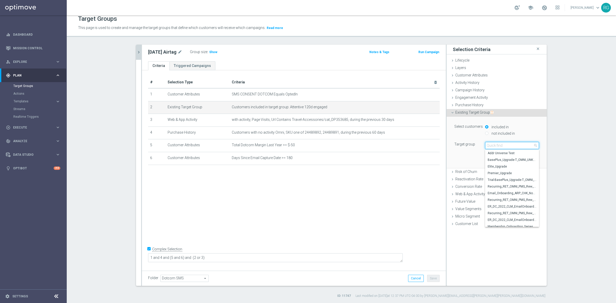
click at [501, 146] on input "search" at bounding box center [512, 145] width 54 height 7
type input "90d"
click at [502, 154] on span "Attentive 90d engaged" at bounding box center [512, 153] width 49 height 4
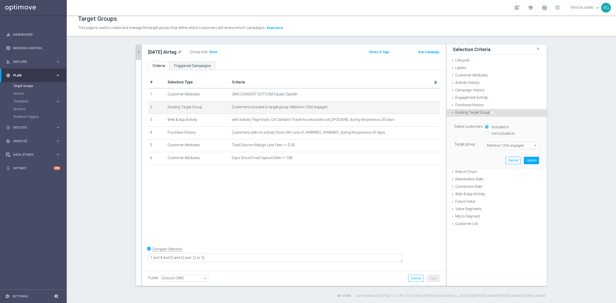
type input "Attentive 90d engaged"
click at [531, 161] on button "Update" at bounding box center [531, 160] width 15 height 7
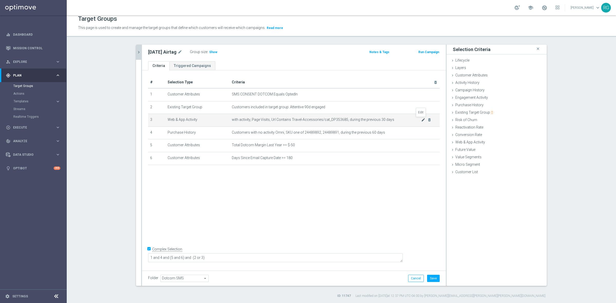
click at [421, 120] on icon "mode_edit" at bounding box center [423, 120] width 4 height 4
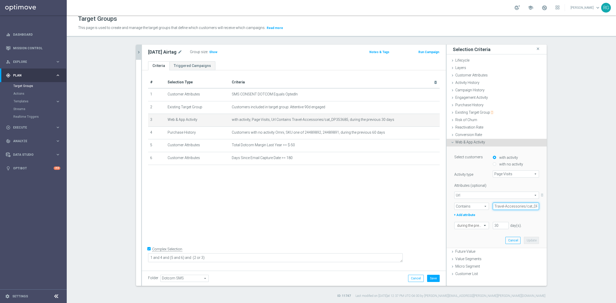
click at [513, 207] on input "Travel-Accessories/cat_DP353685" at bounding box center [516, 206] width 46 height 7
paste input "staples-tech"
type input "staples-tech"
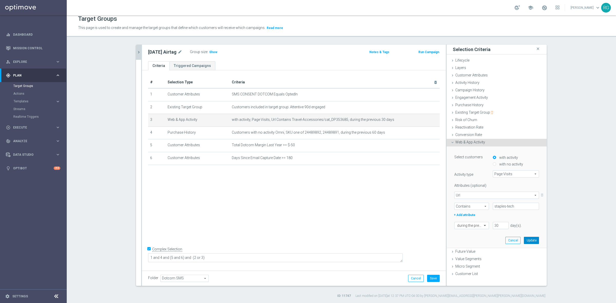
click at [532, 241] on button "Update" at bounding box center [531, 240] width 15 height 7
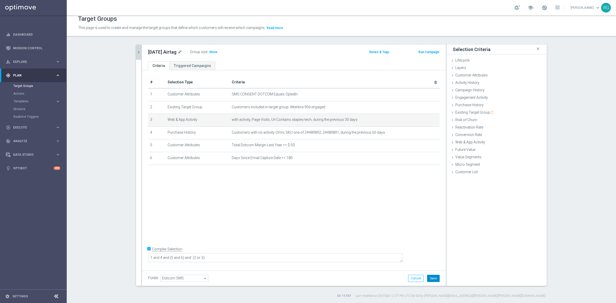
click at [432, 280] on button "Save" at bounding box center [433, 278] width 13 height 7
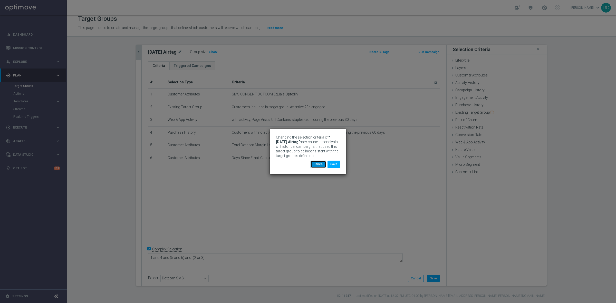
click at [319, 164] on button "Cancel" at bounding box center [319, 164] width 16 height 7
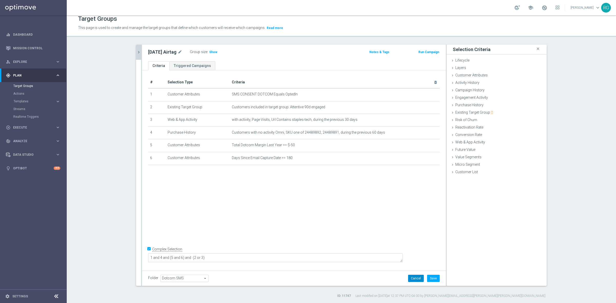
click at [414, 279] on button "Cancel" at bounding box center [416, 278] width 16 height 7
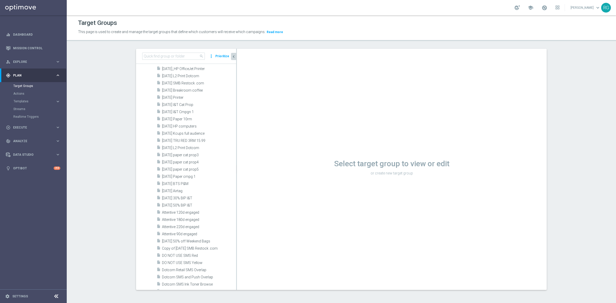
scroll to position [1, 0]
click at [181, 191] on span "[DATE] Airtag" at bounding box center [193, 191] width 62 height 4
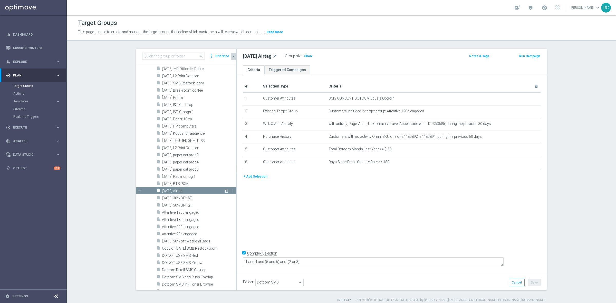
click at [224, 190] on icon "content_copy" at bounding box center [226, 191] width 4 height 4
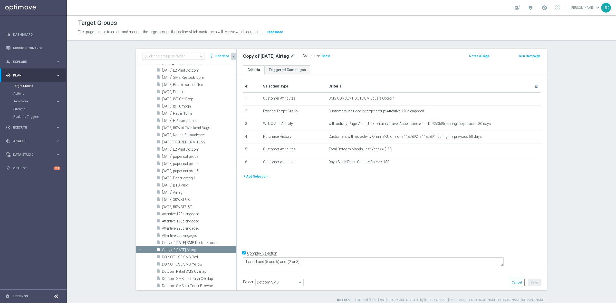
scroll to position [795, 0]
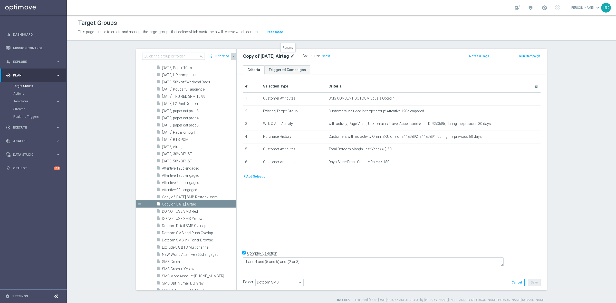
click at [290, 55] on icon "mode_edit" at bounding box center [292, 56] width 5 height 6
click at [290, 54] on icon "mode_edit" at bounding box center [292, 56] width 5 height 6
type input "[DATE] 15% off Tech"
click at [378, 51] on div "[DATE] 15% off Tech Group size : Show Notes & Tags Run Campaign" at bounding box center [392, 57] width 310 height 17
click at [532, 285] on button "Save" at bounding box center [534, 282] width 13 height 7
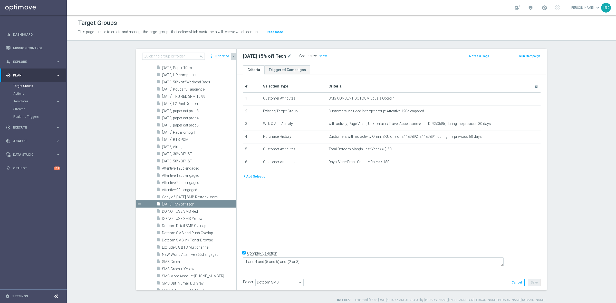
drag, startPoint x: 284, startPoint y: 55, endPoint x: 239, endPoint y: 56, distance: 44.2
click at [239, 56] on div "[DATE] 15% off Tech mode_edit Group size : Show" at bounding box center [341, 56] width 204 height 7
copy h2 "[DATE] 15% off Tech"
click at [387, 59] on div "[DATE] 15% off Tech mode_edit Group size : Show" at bounding box center [341, 56] width 204 height 7
click at [522, 111] on icon "mode_edit" at bounding box center [524, 111] width 4 height 4
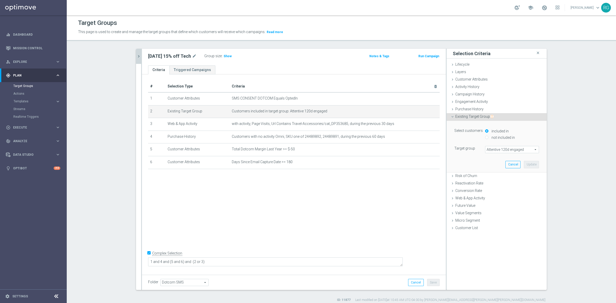
click at [503, 150] on span "Attentive 120d engaged" at bounding box center [511, 149] width 53 height 7
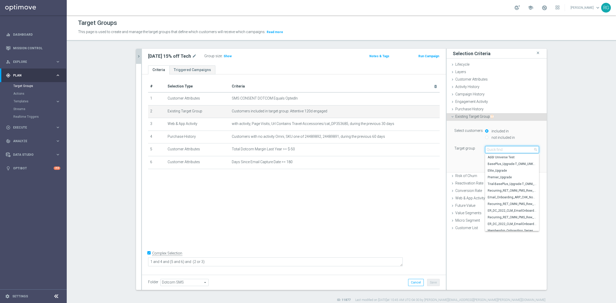
click at [506, 148] on input "search" at bounding box center [512, 149] width 54 height 7
type input "90d"
click at [506, 156] on span "Attentive 90d engaged" at bounding box center [512, 157] width 49 height 4
type input "Attentive 90d engaged"
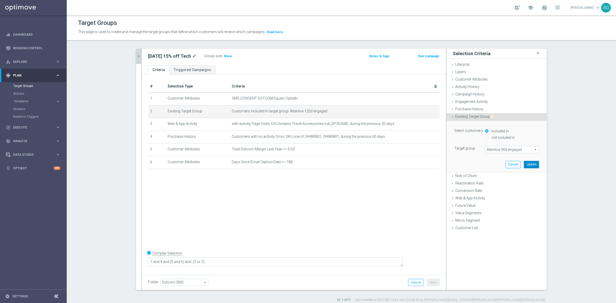
click at [533, 165] on button "Update" at bounding box center [531, 164] width 15 height 7
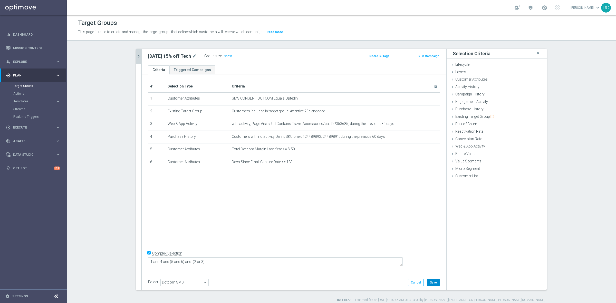
click at [431, 279] on button "Save" at bounding box center [433, 282] width 13 height 7
click at [0, 0] on icon "mode_edit" at bounding box center [0, 0] width 0 height 0
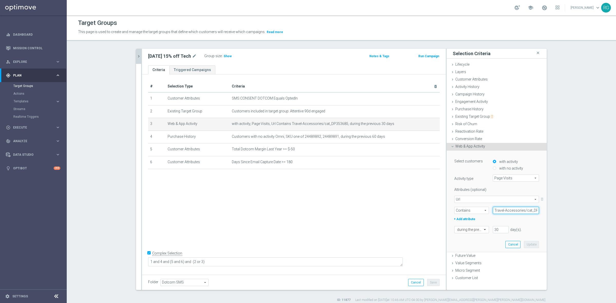
click at [513, 212] on input "Travel-Accessories/cat_DP353685" at bounding box center [516, 210] width 46 height 7
paste input "staples-tech"
type input "staples-tech"
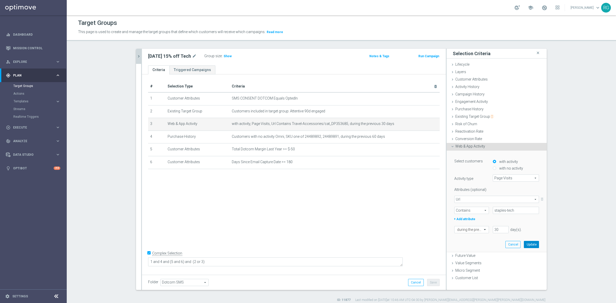
click at [529, 243] on button "Update" at bounding box center [531, 244] width 15 height 7
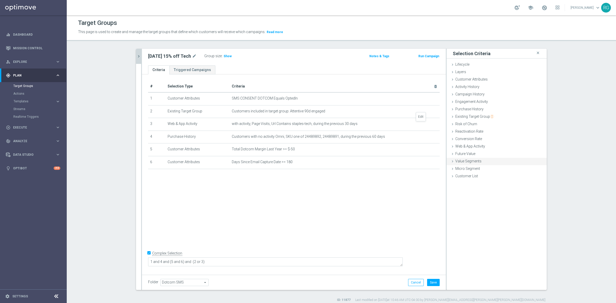
drag, startPoint x: 420, startPoint y: 124, endPoint x: 471, endPoint y: 158, distance: 61.1
click at [0, 0] on icon "mode_edit" at bounding box center [0, 0] width 0 height 0
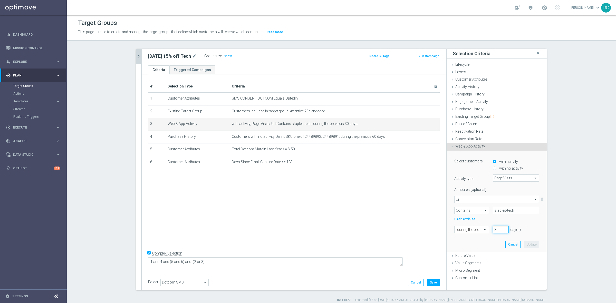
drag, startPoint x: 499, startPoint y: 229, endPoint x: 490, endPoint y: 229, distance: 9.2
click at [493, 229] on input "30" at bounding box center [501, 229] width 16 height 7
type input "7"
click at [525, 243] on button "Update" at bounding box center [531, 244] width 15 height 7
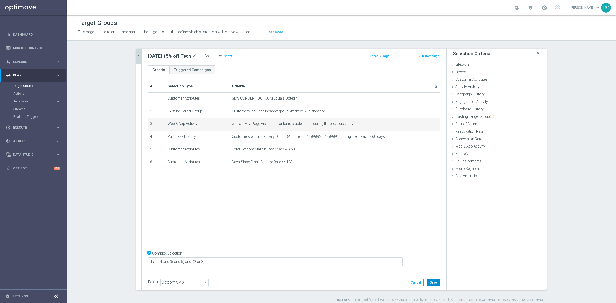
click at [433, 283] on button "Save" at bounding box center [433, 282] width 13 height 7
click at [421, 123] on icon "mode_edit" at bounding box center [423, 124] width 4 height 4
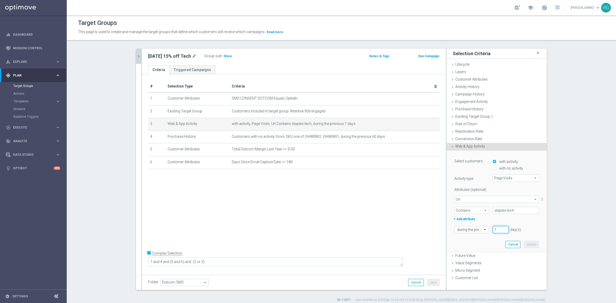
drag, startPoint x: 496, startPoint y: 229, endPoint x: 487, endPoint y: 229, distance: 9.2
click at [489, 229] on div "7 day(s). Enter a number between 1 and 730" at bounding box center [512, 229] width 46 height 7
type input "30"
click at [533, 245] on button "Update" at bounding box center [531, 244] width 15 height 7
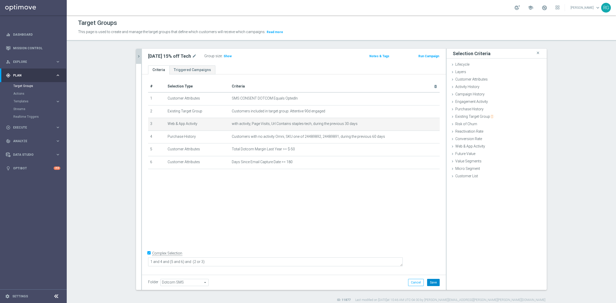
click at [434, 282] on button "Save" at bounding box center [433, 282] width 13 height 7
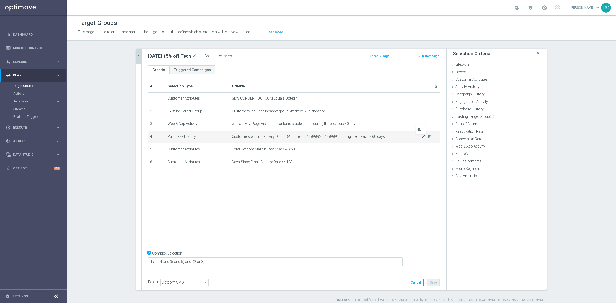
click at [421, 136] on icon "mode_edit" at bounding box center [423, 137] width 4 height 4
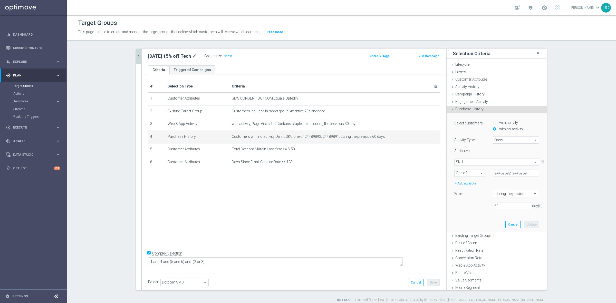
click at [487, 162] on span "SKU" at bounding box center [497, 162] width 84 height 7
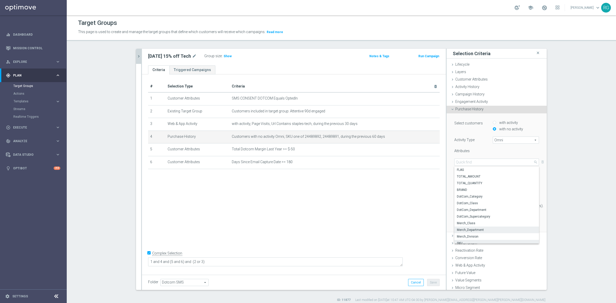
click at [489, 228] on span "Merch_Department" at bounding box center [497, 230] width 80 height 4
type input "Merch_Department"
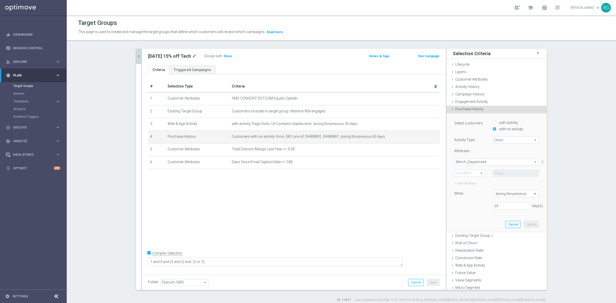
click at [475, 173] on span "One of" at bounding box center [470, 173] width 30 height 7
click at [469, 180] on span "Equals" at bounding box center [469, 181] width 25 height 4
type input "Equals"
click at [502, 171] on span at bounding box center [516, 173] width 46 height 7
click at [501, 174] on input "search" at bounding box center [516, 173] width 46 height 7
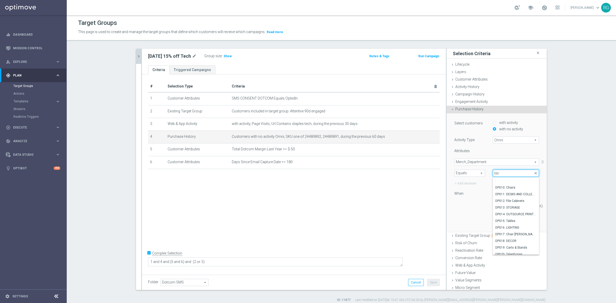
type input "tech"
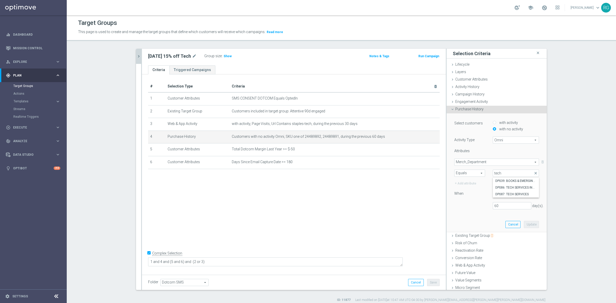
click at [478, 162] on span "Merch_Department" at bounding box center [497, 162] width 84 height 7
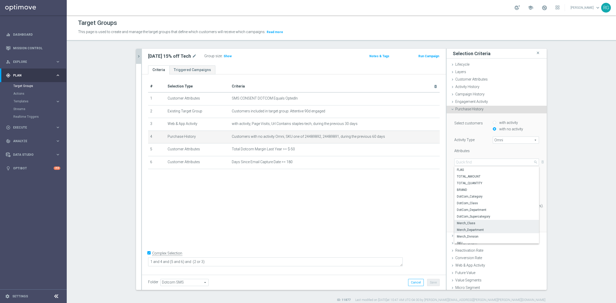
click at [474, 222] on span "Merch_Class" at bounding box center [497, 223] width 80 height 4
type input "Merch_Class"
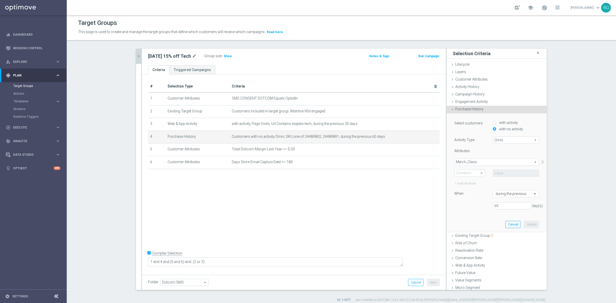
click at [469, 174] on span "Equals" at bounding box center [470, 173] width 30 height 7
drag, startPoint x: 466, startPoint y: 178, endPoint x: 480, endPoint y: 179, distance: 14.7
click at [465, 178] on label "Equals" at bounding box center [470, 180] width 30 height 7
type input "Equals"
click at [501, 176] on span at bounding box center [516, 173] width 46 height 7
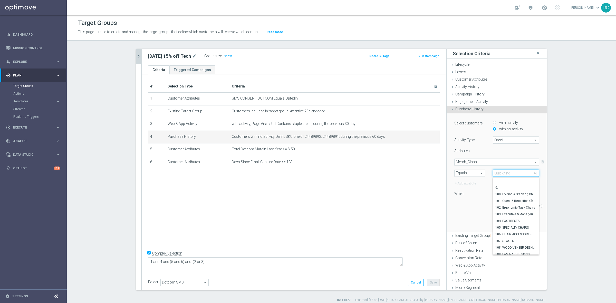
click at [505, 173] on input "search" at bounding box center [516, 173] width 46 height 7
type input "tech"
click at [465, 175] on span "Equals" at bounding box center [470, 173] width 30 height 7
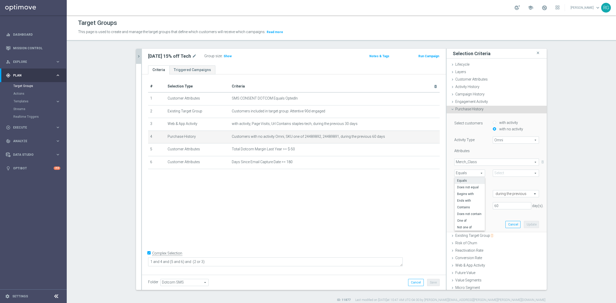
click at [462, 221] on span "One of" at bounding box center [469, 221] width 25 height 4
type input "One of"
click at [504, 176] on span at bounding box center [516, 173] width 46 height 7
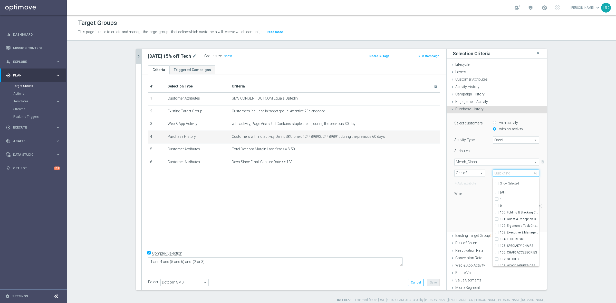
click at [511, 170] on input "search" at bounding box center [516, 173] width 46 height 7
type input "tech"
click at [500, 199] on label "134: SPP TECH & ACCESSORIES" at bounding box center [519, 199] width 39 height 7
click at [497, 199] on input "134: SPP TECH & ACCESSORIES" at bounding box center [498, 198] width 3 height 3
checkbox input "true"
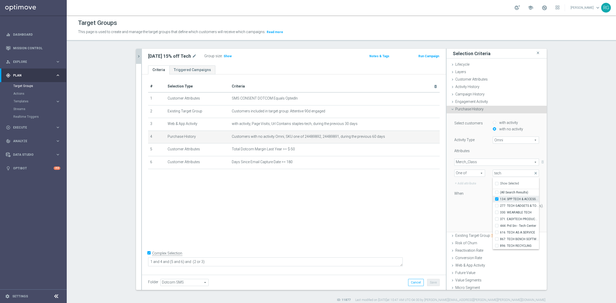
type input "134: SPP TECH & ACCESSORIES"
click at [500, 207] on label "277: TECH GADGETS & TOYS" at bounding box center [519, 206] width 39 height 7
click at [497, 207] on input "277: TECH GADGETS & TOYS" at bounding box center [498, 205] width 3 height 3
checkbox input "true"
type input "Selected 2 of 883"
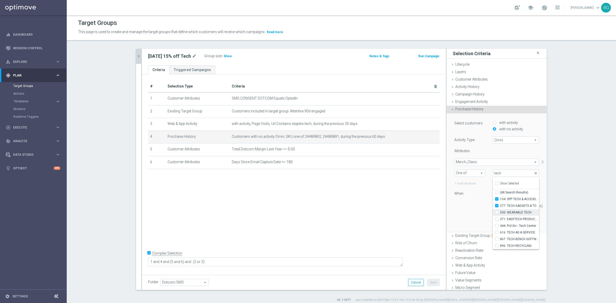
click at [497, 213] on input "330: WEARABLE TECH" at bounding box center [498, 212] width 3 height 3
checkbox input "true"
type input "Selected 3 of 883"
click at [497, 218] on input "371: EASYTECH PRODUCT SOFTWARE" at bounding box center [498, 218] width 3 height 3
checkbox input "true"
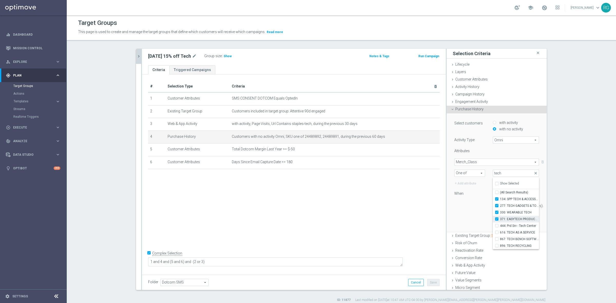
type input "Selected 4 of 883"
click at [470, 199] on div "Select customers with activity with no activity Activity Type Omni Omni arrow_d…" at bounding box center [496, 166] width 85 height 93
drag, startPoint x: 501, startPoint y: 206, endPoint x: 472, endPoint y: 210, distance: 29.5
click at [472, 210] on div "Select customers with activity with no activity Activity Type Omni Omni arrow_d…" at bounding box center [496, 166] width 85 height 93
type input "7"
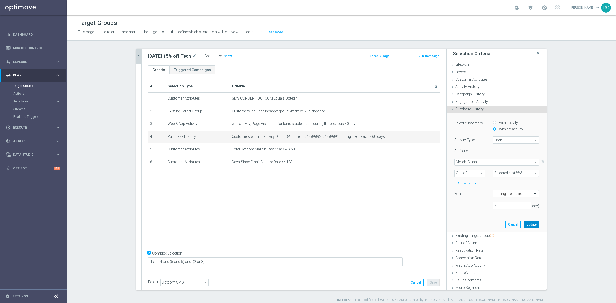
click at [524, 224] on button "Update" at bounding box center [531, 224] width 15 height 7
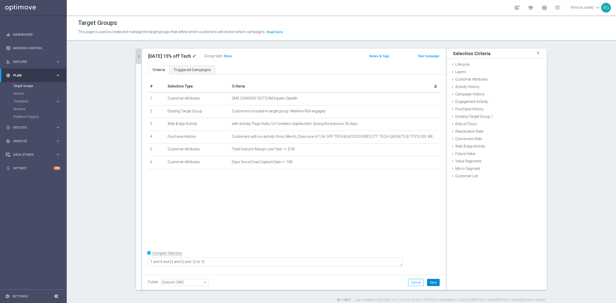
click at [434, 280] on button "Save" at bounding box center [433, 282] width 13 height 7
click at [226, 59] on div "Group size : Show" at bounding box center [229, 56] width 51 height 7
click at [226, 58] on h3 "Show" at bounding box center [227, 56] width 9 height 6
click at [137, 57] on icon "chevron_right" at bounding box center [138, 56] width 5 height 5
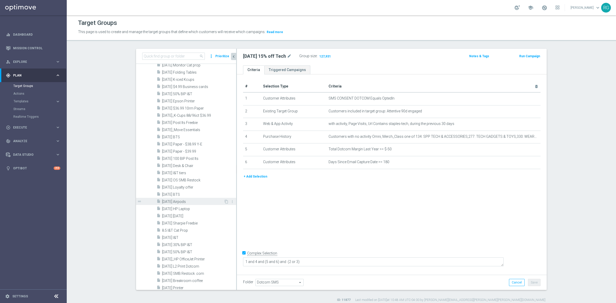
scroll to position [570, 0]
click at [184, 166] on span "[DATE] Desk & Chair" at bounding box center [193, 166] width 62 height 4
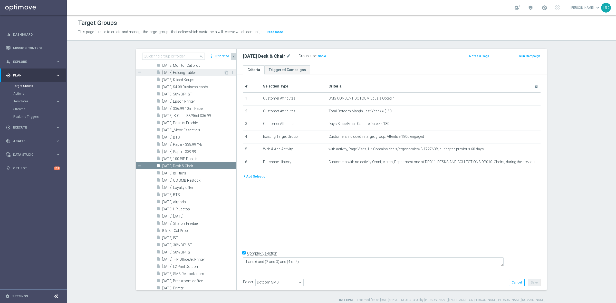
click at [191, 74] on span "[DATE] Folding Tables" at bounding box center [193, 73] width 62 height 4
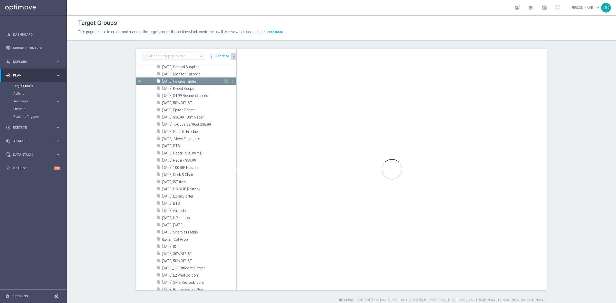
scroll to position [447, 0]
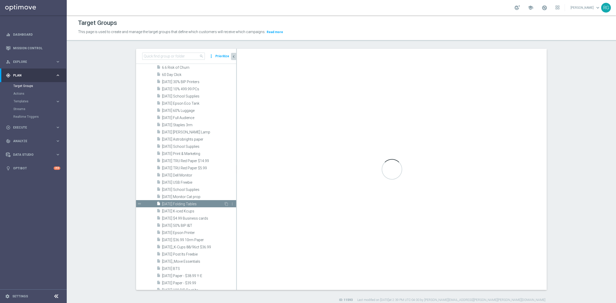
type textarea "2 and 6 and 7 and (9 or 10) and (1 or 3 or 8) and (4 and 5)"
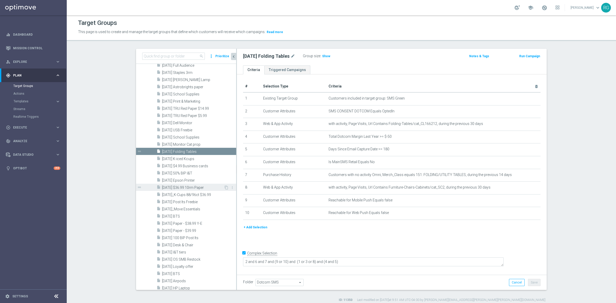
scroll to position [512, 0]
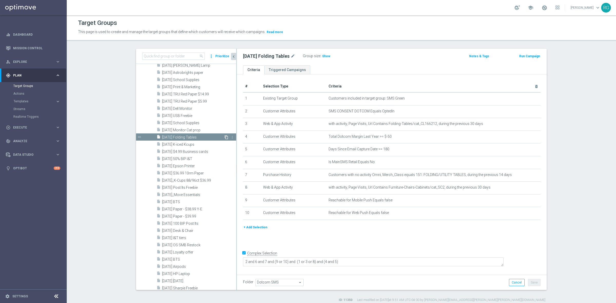
click at [224, 137] on icon "content_copy" at bounding box center [226, 137] width 4 height 4
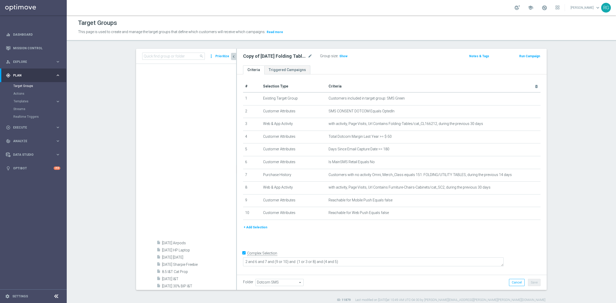
scroll to position [795, 0]
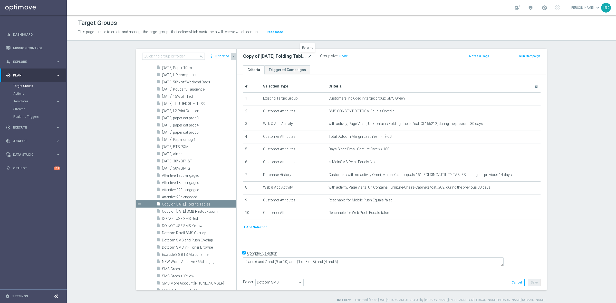
click at [308, 56] on icon "mode_edit" at bounding box center [310, 56] width 5 height 6
click at [262, 58] on input "Copy of [DATE] Folding Tables" at bounding box center [277, 56] width 69 height 7
drag, startPoint x: 262, startPoint y: 58, endPoint x: 228, endPoint y: 56, distance: 34.4
click at [228, 56] on as-split "search more_vert Prioritize Customer Target Groups library_add create_new_folder" at bounding box center [341, 169] width 411 height 241
click at [262, 56] on input "Copy of [DATE] Folding Tables" at bounding box center [277, 56] width 69 height 7
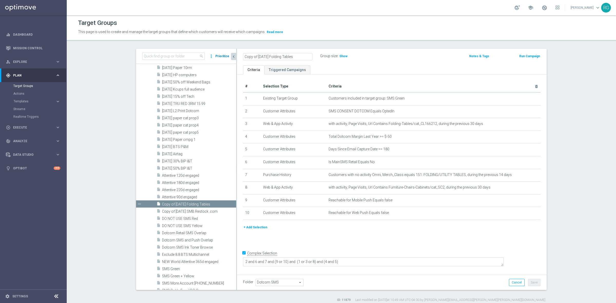
drag, startPoint x: 262, startPoint y: 56, endPoint x: 226, endPoint y: 56, distance: 35.7
click at [226, 56] on as-split "search more_vert Prioritize Customer Target Groups library_add create_new_folder" at bounding box center [341, 169] width 411 height 241
type input "[DATE] Folding Tables"
click at [423, 61] on div "[DATE] Folding Tables Group size : Show Notes & Tags Run Campaign" at bounding box center [392, 57] width 310 height 17
click at [537, 281] on button "Save" at bounding box center [534, 282] width 13 height 7
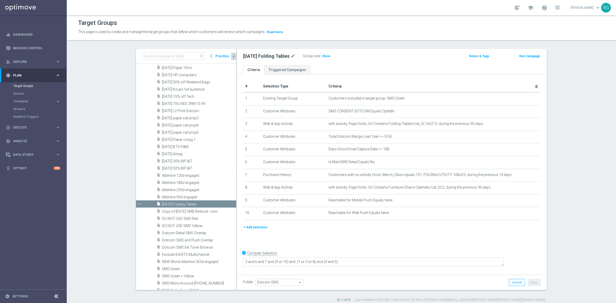
drag, startPoint x: 239, startPoint y: 57, endPoint x: 287, endPoint y: 56, distance: 48.3
click at [287, 56] on div "[DATE] Folding Tables mode_edit Group size : Show" at bounding box center [341, 56] width 204 height 7
copy h2 "[DATE] Folding Tables"
click at [386, 58] on div "[DATE] Folding Tables mode_edit Group size : Show" at bounding box center [341, 56] width 204 height 7
click at [528, 188] on icon "delete_forever" at bounding box center [530, 188] width 4 height 4
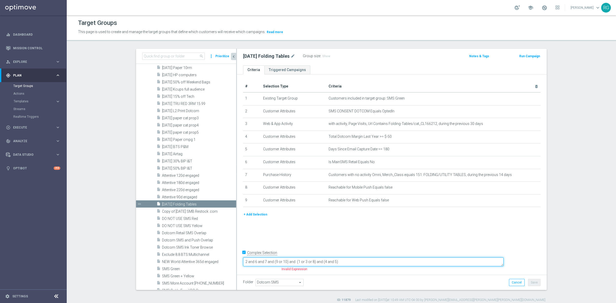
click at [312, 262] on textarea "2 and 6 and 7 and (9 or 10) and (1 or 3 or 8) and (4 and 5)" at bounding box center [373, 261] width 261 height 9
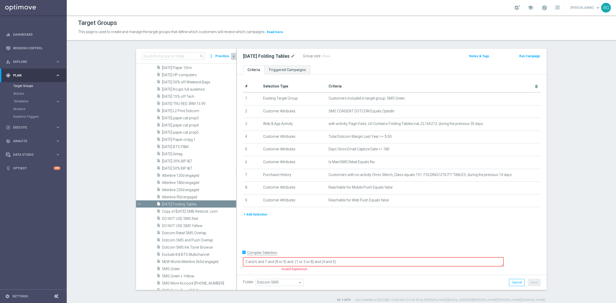
click at [430, 246] on div "# Selection Type Criteria delete_forever 1 Existing Target Group Customers incl…" at bounding box center [392, 173] width 310 height 198
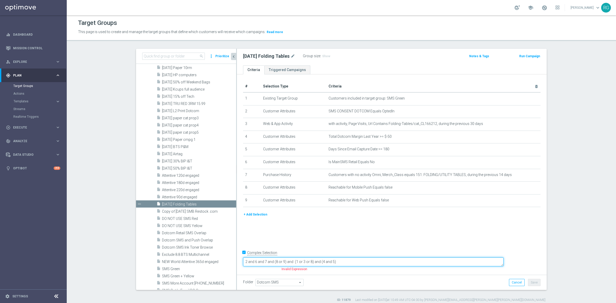
click at [345, 260] on textarea "2 and 6 and 7 and (8 or 9) and (1 or 3 or 8) and (4 and 5)" at bounding box center [373, 261] width 261 height 9
type textarea "2 and 6 and 7 and (8 or 9) and (1 or 3) and (4 and 5)"
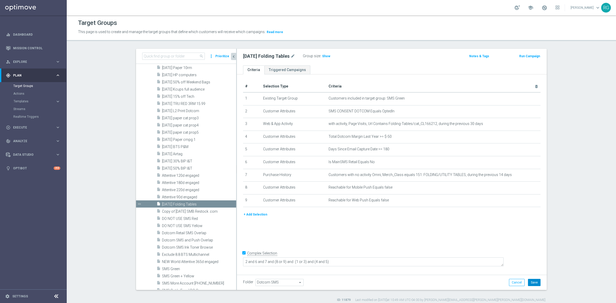
click at [529, 279] on button "Save" at bounding box center [534, 282] width 13 height 7
click at [253, 215] on button "+ Add Selection" at bounding box center [255, 215] width 25 height 6
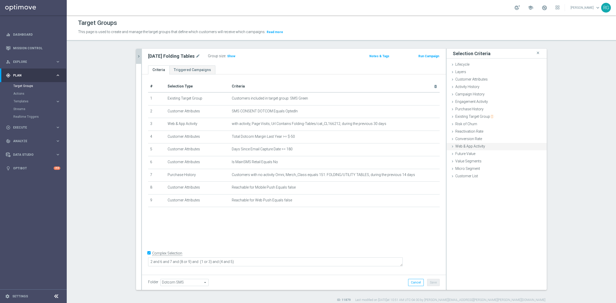
click at [450, 147] on icon at bounding box center [452, 147] width 4 height 4
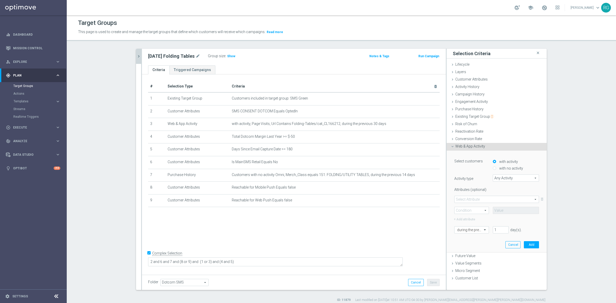
click at [507, 175] on div "Any Activity Any Activity arrow_drop_down search" at bounding box center [516, 178] width 46 height 7
click at [518, 191] on span "Page Visits" at bounding box center [515, 192] width 41 height 4
type input "Page Visits"
click at [485, 199] on span at bounding box center [497, 199] width 84 height 7
click at [468, 226] on span "Url" at bounding box center [496, 227] width 79 height 4
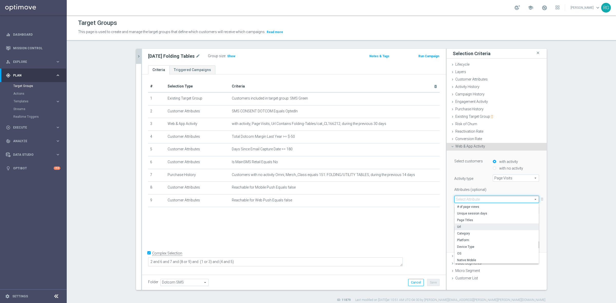
type input "Url"
click at [466, 212] on span at bounding box center [472, 210] width 34 height 7
click at [470, 246] on span "Contains" at bounding box center [471, 245] width 29 height 4
type input "Contains"
click at [508, 212] on input "text" at bounding box center [516, 210] width 46 height 7
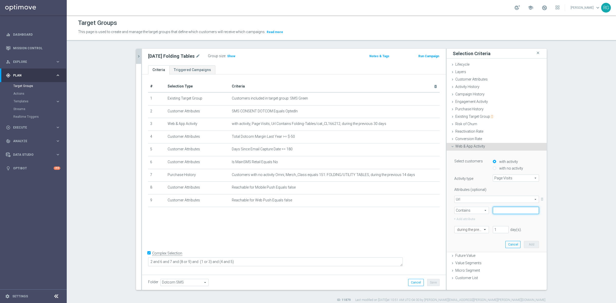
paste input "urniture-Chairs-Cabinets"
click at [493, 210] on input "urniture-Chairs-Cabinets" at bounding box center [516, 210] width 46 height 7
type input "furniture-Chairs-Cabinets"
click at [494, 229] on input "1" at bounding box center [501, 229] width 16 height 7
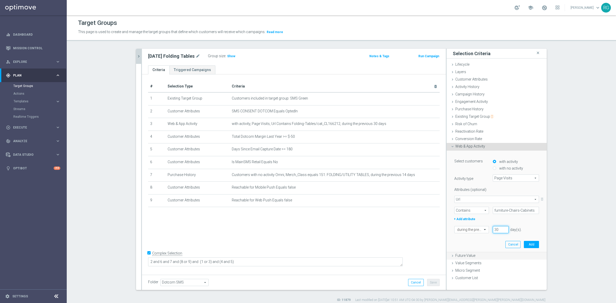
type input "30"
click at [530, 244] on button "Add" at bounding box center [531, 244] width 15 height 7
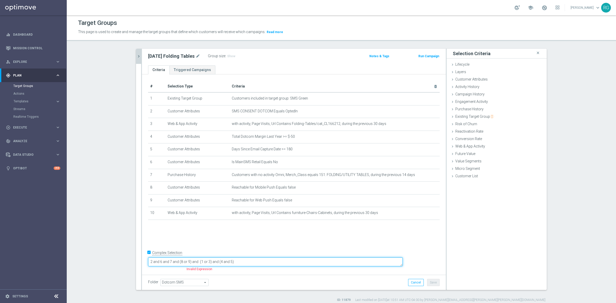
click at [243, 261] on textarea "2 and 6 and 7 and (8 or 9) and (1 or 3) and (4 and 5)" at bounding box center [275, 261] width 255 height 9
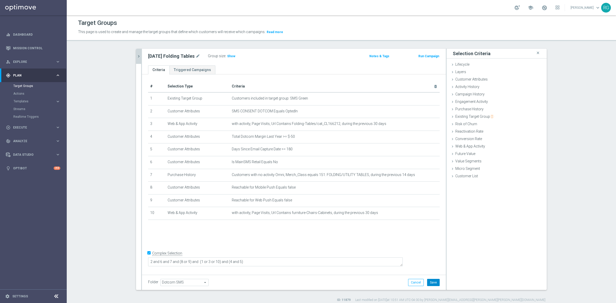
drag, startPoint x: 431, startPoint y: 280, endPoint x: 434, endPoint y: 278, distance: 2.9
click at [432, 280] on button "Save" at bounding box center [433, 282] width 13 height 7
click at [429, 189] on td "Reachable for Mobile Push Equals false mode_edit delete_forever" at bounding box center [335, 188] width 210 height 13
click at [427, 189] on icon "delete_forever" at bounding box center [429, 188] width 4 height 4
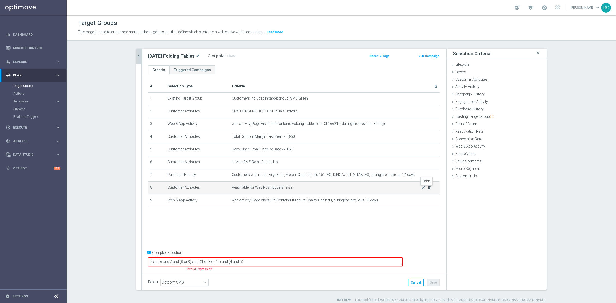
click at [427, 189] on icon "delete_forever" at bounding box center [429, 188] width 4 height 4
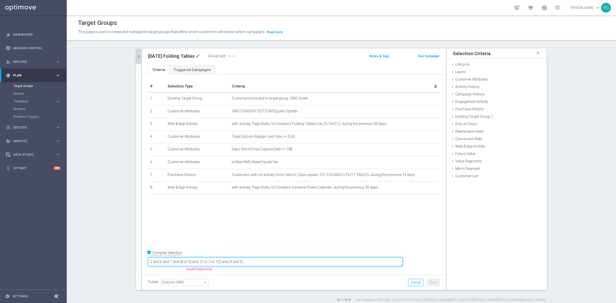
click at [224, 262] on textarea "2 and 6 and 7 and (8 or 9) and (1 or 3 or 10) and (4 and 5)" at bounding box center [275, 261] width 255 height 9
click at [226, 263] on textarea "2 and 6 and 7 and (8 or 9) and (1 or 3 or 10) and (4 and 5)" at bounding box center [275, 261] width 255 height 9
click at [235, 260] on textarea "2 and 6 and 7 and (1 or 3 or 10) and (4 and 5)" at bounding box center [275, 261] width 255 height 9
click at [234, 262] on textarea "2 and 6 and 7 and (1 or 3 or 10) and (4 and 5)" at bounding box center [275, 261] width 255 height 9
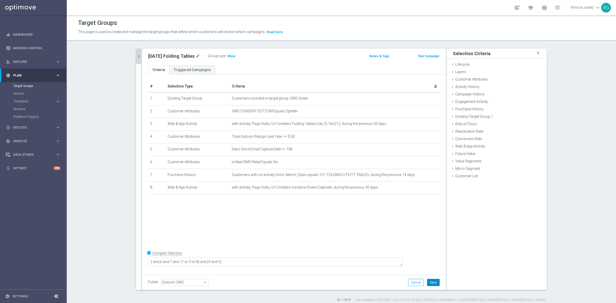
click at [429, 283] on button "Save" at bounding box center [433, 282] width 13 height 7
click at [427, 162] on icon "delete_forever" at bounding box center [429, 162] width 4 height 4
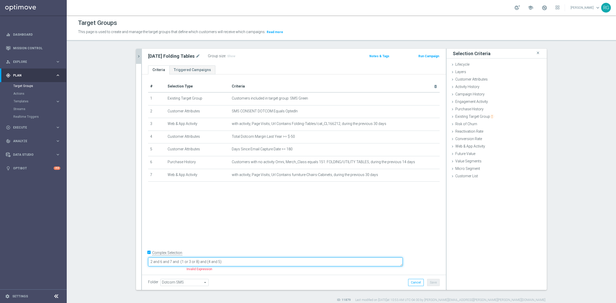
click at [206, 262] on textarea "2 and 6 and 7 and (1 or 3 or 8) and (4 and 5)" at bounding box center [275, 261] width 255 height 9
click at [221, 262] on textarea "2 and 6 and (1 or 3 or 8) and (4 and 5)" at bounding box center [275, 261] width 255 height 9
type textarea "2 and 6 and (1 or 3 or 7) and (4 and 5)"
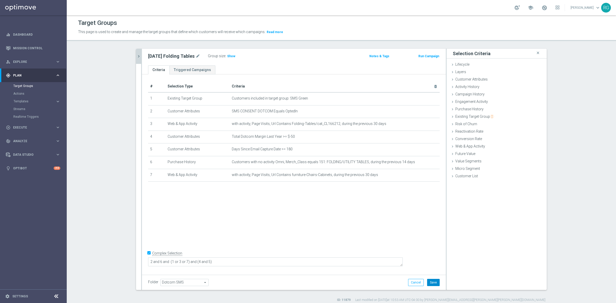
click at [433, 283] on button "Save" at bounding box center [433, 282] width 13 height 7
click at [228, 56] on span "Show" at bounding box center [231, 56] width 8 height 4
click at [136, 57] on icon "chevron_right" at bounding box center [138, 56] width 5 height 5
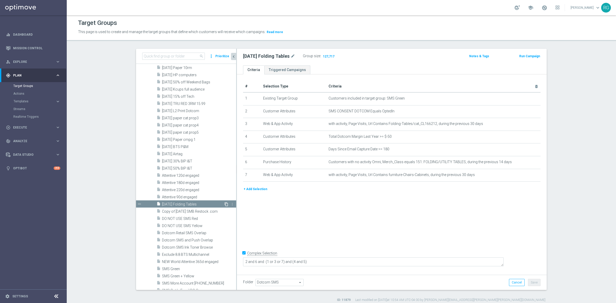
click at [224, 204] on icon "content_copy" at bounding box center [226, 204] width 4 height 4
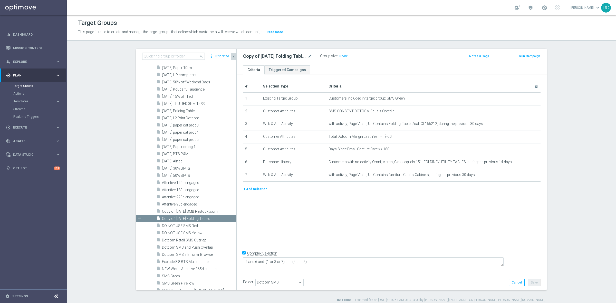
scroll to position [808, 0]
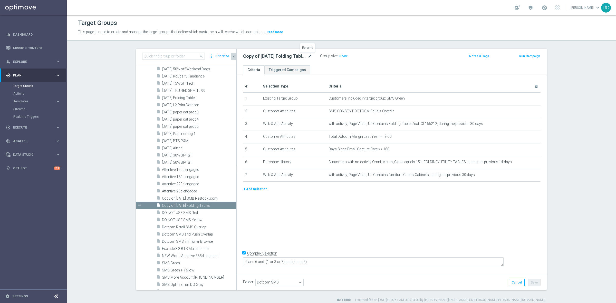
click at [309, 57] on icon "mode_edit" at bounding box center [310, 56] width 5 height 6
type input "[DATE] Sit Stand [PERSON_NAME]"
click at [392, 65] on div "[DATE] Sit Stand [PERSON_NAME] Group size : Show Notes & Tags Run Campaign" at bounding box center [392, 57] width 310 height 17
click at [308, 55] on icon "mode_edit" at bounding box center [310, 56] width 5 height 6
click at [275, 57] on input "[DATE] Sit Stand [PERSON_NAME]" at bounding box center [277, 56] width 69 height 7
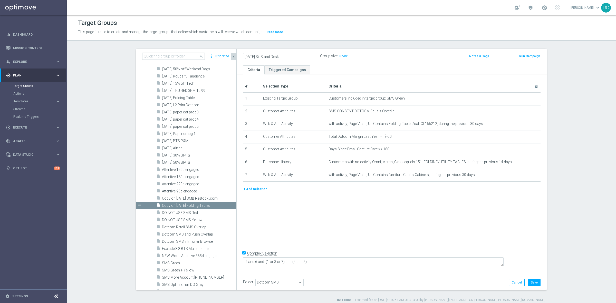
type input "[DATE] Sit Stand Desk"
click at [362, 57] on div "Group size : Show" at bounding box center [345, 56] width 51 height 6
click at [529, 280] on button "Save" at bounding box center [534, 282] width 13 height 7
drag, startPoint x: 240, startPoint y: 56, endPoint x: 288, endPoint y: 56, distance: 48.0
click at [288, 56] on div "[DATE] Sit Stand Desk mode_edit Group size : Show" at bounding box center [341, 56] width 204 height 7
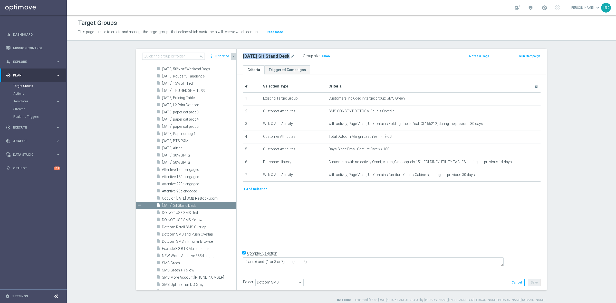
copy div "[DATE] Sit Stand Desk"
click at [351, 62] on div "[DATE] Sit Stand Desk mode_edit Group size : Show Notes & Tags Run Campaign" at bounding box center [392, 57] width 310 height 17
click at [522, 98] on icon "mode_edit" at bounding box center [524, 99] width 4 height 4
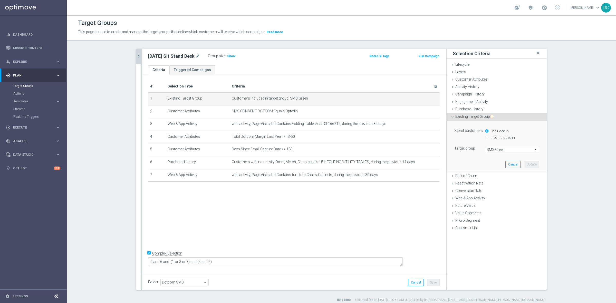
click at [494, 147] on span "SMS Green" at bounding box center [511, 149] width 53 height 7
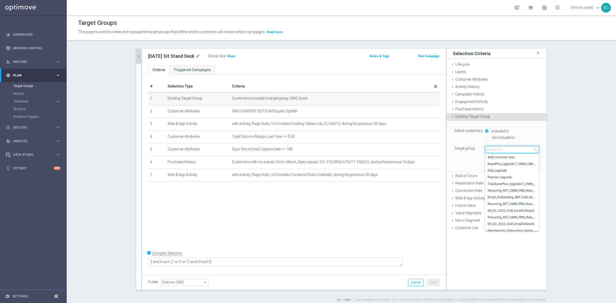
click at [496, 150] on input "search" at bounding box center [512, 149] width 54 height 7
type input "120d"
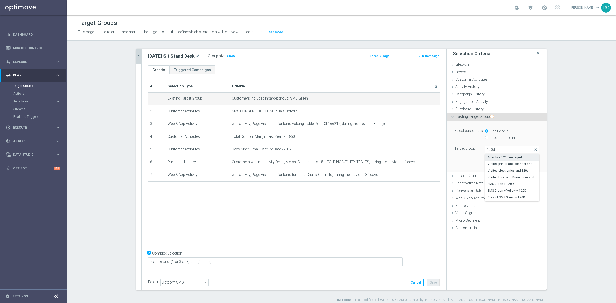
click at [523, 155] on span "Attentive 120d engaged" at bounding box center [512, 157] width 49 height 4
type input "Attentive 120d engaged"
click at [533, 162] on button "Update" at bounding box center [531, 164] width 15 height 7
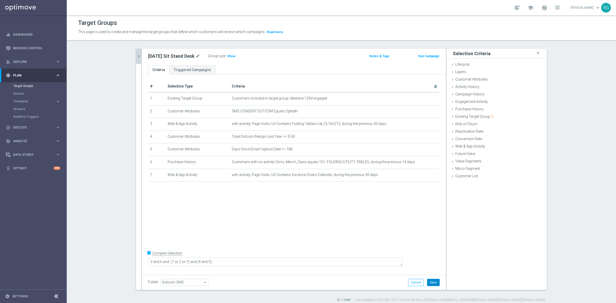
click at [435, 281] on button "Save" at bounding box center [433, 282] width 13 height 7
click at [421, 123] on icon "mode_edit" at bounding box center [423, 124] width 4 height 4
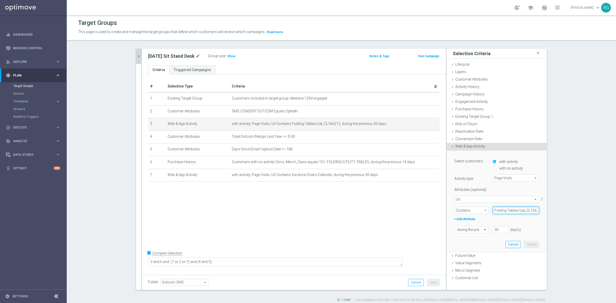
click at [501, 211] on input "Folding-Tables/cat_CL166212" at bounding box center [516, 210] width 46 height 7
paste input "ergonomics"
type input "ergonomics"
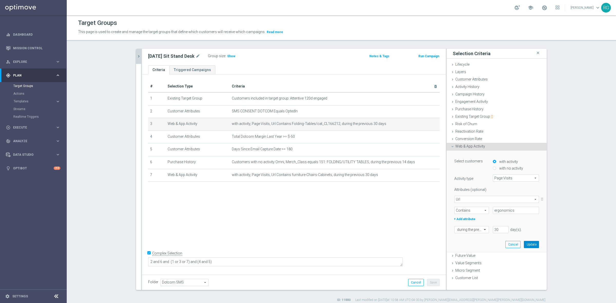
click at [531, 243] on button "Update" at bounding box center [531, 244] width 15 height 7
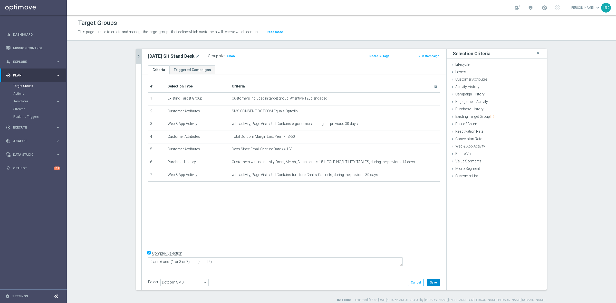
click at [429, 283] on button "Save" at bounding box center [433, 282] width 13 height 7
click at [421, 123] on icon "mode_edit" at bounding box center [423, 124] width 4 height 4
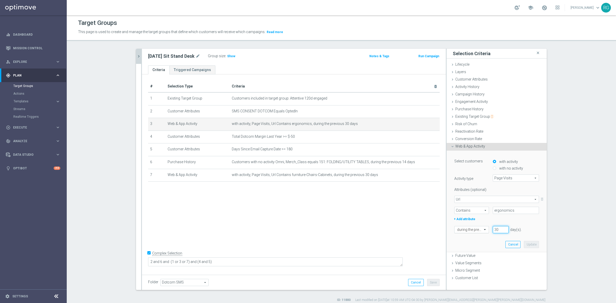
drag, startPoint x: 492, startPoint y: 230, endPoint x: 485, endPoint y: 229, distance: 7.0
click at [485, 230] on div "during the previous 30 day(s). Enter a number between 1 and 730" at bounding box center [496, 229] width 92 height 7
type input "60"
click at [535, 247] on button "Update" at bounding box center [531, 244] width 15 height 7
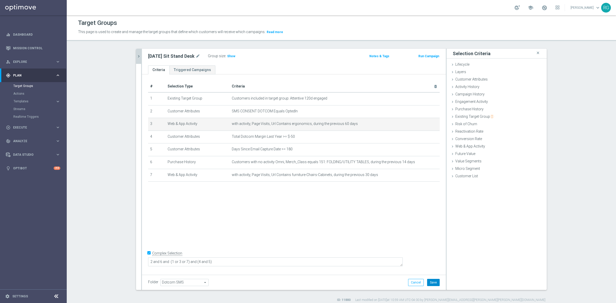
click at [429, 284] on button "Save" at bounding box center [433, 282] width 13 height 7
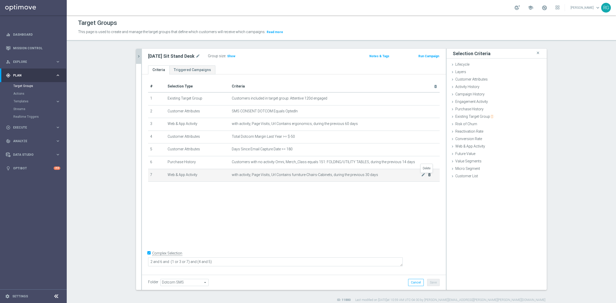
click at [429, 177] on icon "delete_forever" at bounding box center [429, 175] width 4 height 4
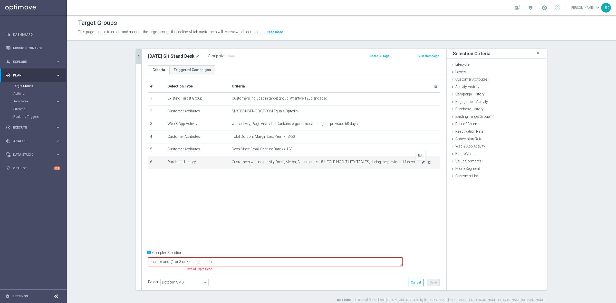
click at [422, 162] on icon "mode_edit" at bounding box center [423, 162] width 4 height 4
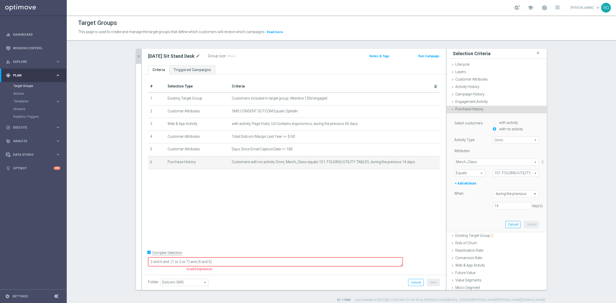
click at [479, 173] on span "Equals" at bounding box center [470, 173] width 30 height 7
drag, startPoint x: 466, startPoint y: 207, endPoint x: 494, endPoint y: 186, distance: 34.3
click at [466, 207] on span "Contains" at bounding box center [469, 207] width 25 height 4
type input "Contains"
click at [503, 176] on input "text" at bounding box center [516, 173] width 46 height 7
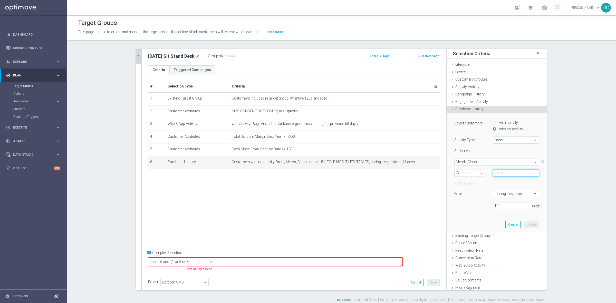
click at [507, 172] on input "text" at bounding box center [516, 173] width 46 height 7
type input "desk"
click at [488, 164] on span "Merch_Class" at bounding box center [497, 162] width 84 height 7
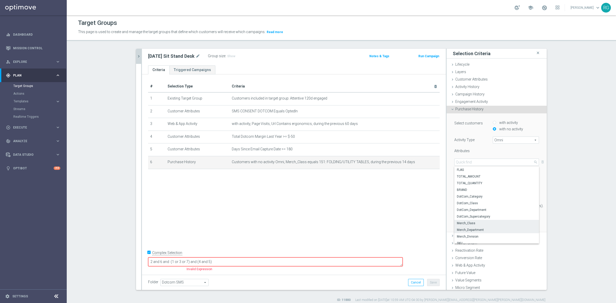
click at [475, 227] on label "Merch_Department" at bounding box center [496, 230] width 85 height 7
type input "Merch_Department"
type input "Condition"
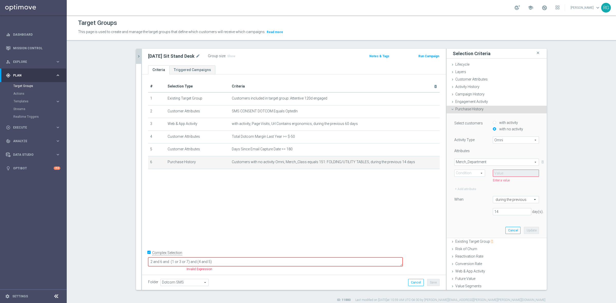
click at [463, 173] on span "Contains" at bounding box center [470, 173] width 30 height 7
click at [470, 206] on span "Contains" at bounding box center [469, 207] width 25 height 4
click at [501, 173] on input "text" at bounding box center [516, 173] width 46 height 7
click at [470, 171] on span "Contains" at bounding box center [470, 173] width 30 height 7
click at [466, 220] on span "One of" at bounding box center [469, 221] width 25 height 4
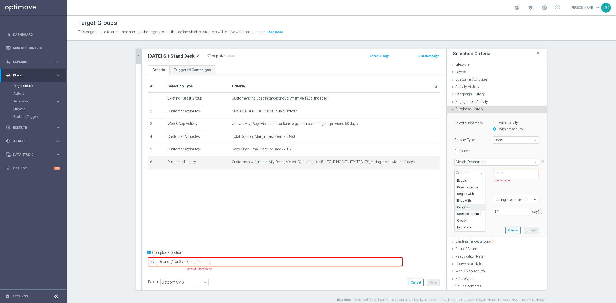
type input "One of"
click at [498, 172] on span at bounding box center [516, 173] width 46 height 7
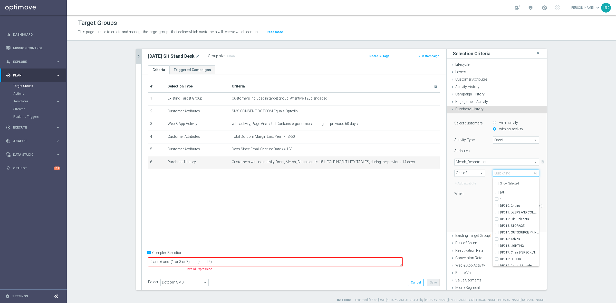
click at [502, 171] on input "search" at bounding box center [516, 173] width 46 height 7
type input "desk"
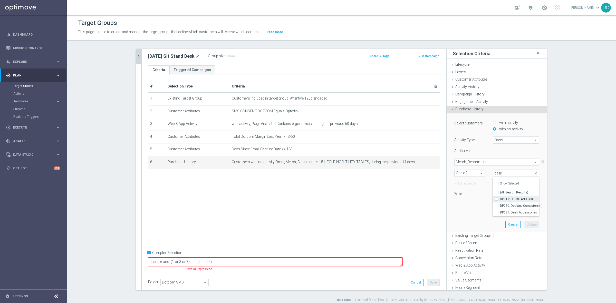
click at [497, 199] on input "DP011: DESKS AND COLLECTIONS" at bounding box center [498, 198] width 3 height 3
checkbox input "true"
type input "DP011: DESKS AND COLLECTIONS"
click at [476, 207] on div "14 day(s)." at bounding box center [496, 205] width 92 height 7
click at [500, 173] on span "DP011: DESKS AND COLLECTIONS" at bounding box center [516, 173] width 46 height 7
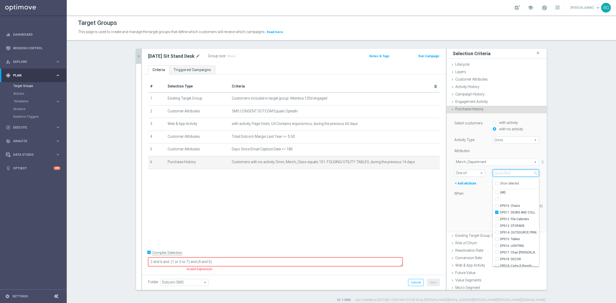
click at [502, 172] on input "search" at bounding box center [516, 173] width 46 height 7
type input "chairs"
checkbox input "true"
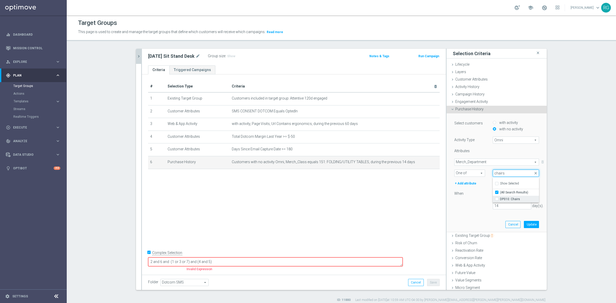
type input "chairs"
click at [500, 197] on span "DP010: Chairs" at bounding box center [519, 199] width 39 height 4
click at [500, 197] on input "DP010: Chairs" at bounding box center [498, 198] width 3 height 3
checkbox input "true"
type input "Selected 2 of 91"
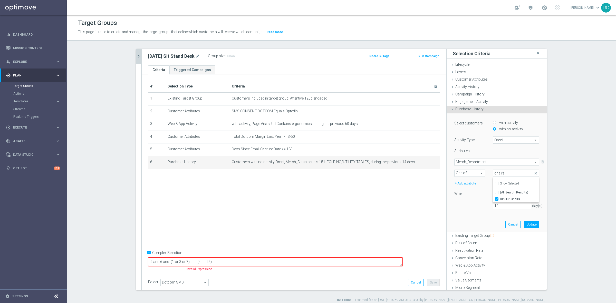
checkbox input "false"
click at [470, 198] on div "When" at bounding box center [469, 194] width 39 height 8
drag, startPoint x: 503, startPoint y: 204, endPoint x: 463, endPoint y: 206, distance: 40.6
click at [463, 206] on div "14 day(s)." at bounding box center [496, 205] width 92 height 7
type input "180"
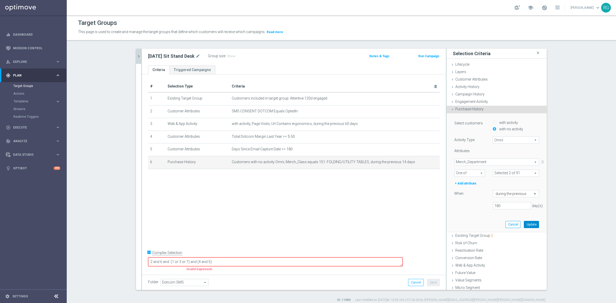
click at [526, 224] on button "Update" at bounding box center [531, 224] width 15 height 7
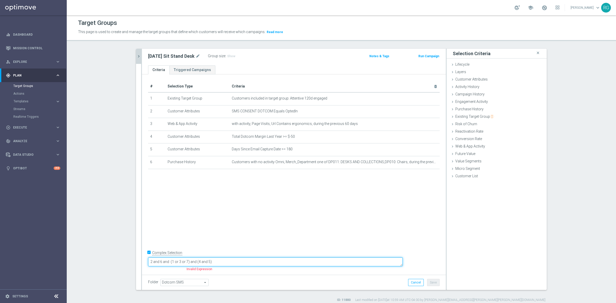
click at [222, 260] on textarea "2 and 6 and (1 or 3 or 7) and (4 and 5)" at bounding box center [275, 261] width 255 height 9
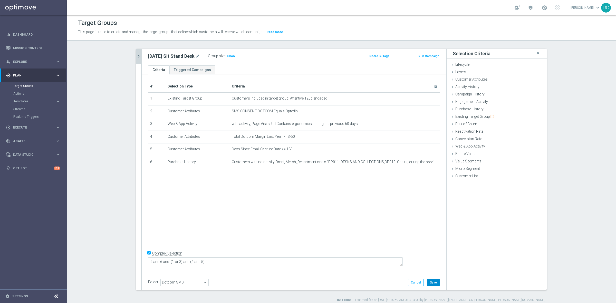
click at [431, 281] on button "Save" at bounding box center [433, 282] width 13 height 7
click at [227, 58] on h3 "Show" at bounding box center [231, 56] width 9 height 6
click at [139, 60] on button "chevron_right" at bounding box center [138, 56] width 5 height 15
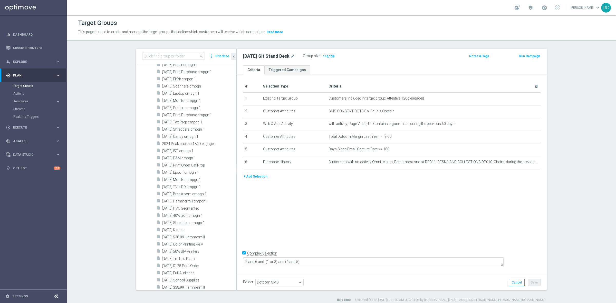
scroll to position [230, 0]
click at [195, 186] on span "[DATE] Shredders cmpgn 1" at bounding box center [193, 188] width 62 height 4
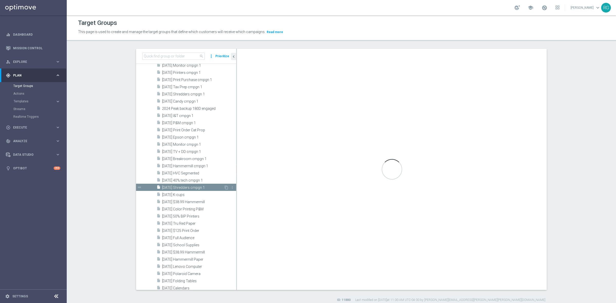
type textarea "2 and 6 and (1 or 3) and (4 and 5)"
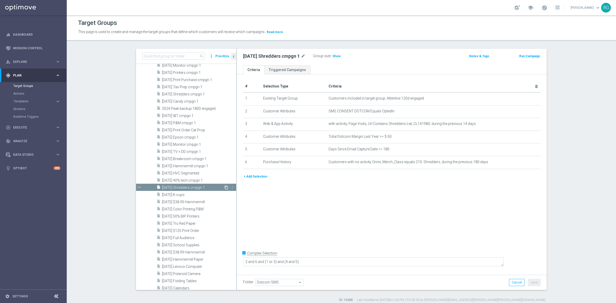
click at [224, 186] on icon "content_copy" at bounding box center [226, 188] width 4 height 4
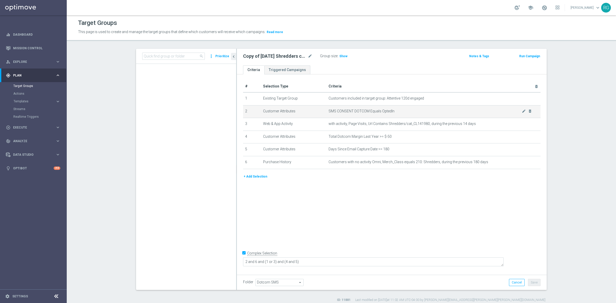
scroll to position [808, 0]
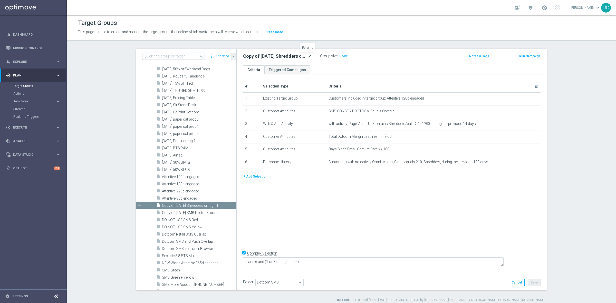
click at [309, 54] on icon "mode_edit" at bounding box center [310, 56] width 5 height 6
click at [297, 56] on input "Copy of [DATE] Shredders cmpgn 1" at bounding box center [277, 56] width 69 height 7
drag, startPoint x: 297, startPoint y: 56, endPoint x: 282, endPoint y: 56, distance: 15.1
click at [282, 56] on input "Copy of [DATE] Shredders cmpgn 1" at bounding box center [277, 56] width 69 height 7
drag, startPoint x: 260, startPoint y: 55, endPoint x: 239, endPoint y: 55, distance: 20.3
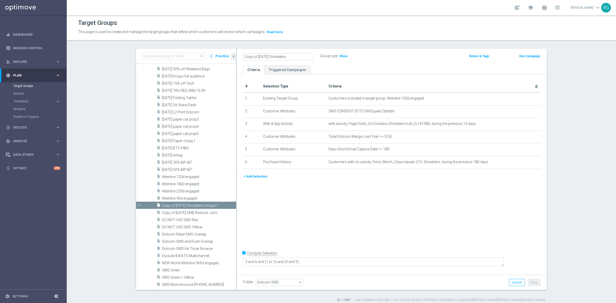
click at [239, 55] on div "Copy of [DATE] Shredders" at bounding box center [277, 56] width 77 height 7
type input "[DATE] Shredders"
click at [370, 56] on div "[DATE] Shredders Group size : Show" at bounding box center [341, 57] width 204 height 8
click at [530, 282] on button "Save" at bounding box center [534, 282] width 13 height 7
drag, startPoint x: 239, startPoint y: 57, endPoint x: 279, endPoint y: 54, distance: 39.4
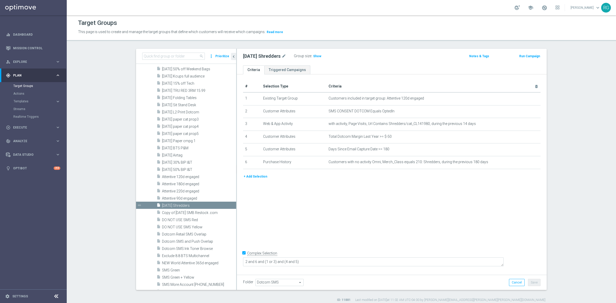
click at [279, 54] on div "[DATE] Shredders mode_edit Group size : Show" at bounding box center [341, 56] width 204 height 7
copy h2 "[DATE] Shredders"
click at [388, 62] on div "[DATE] Shredders mode_edit Group size : Show Notes & Tags Run Campaign" at bounding box center [392, 57] width 310 height 17
click at [522, 124] on icon "mode_edit" at bounding box center [524, 124] width 4 height 4
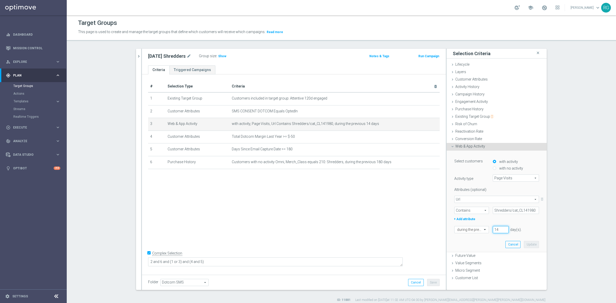
drag, startPoint x: 500, startPoint y: 229, endPoint x: 489, endPoint y: 229, distance: 10.3
click at [492, 229] on li "14" at bounding box center [501, 229] width 18 height 7
type input "60"
click at [528, 243] on button "Update" at bounding box center [531, 244] width 15 height 7
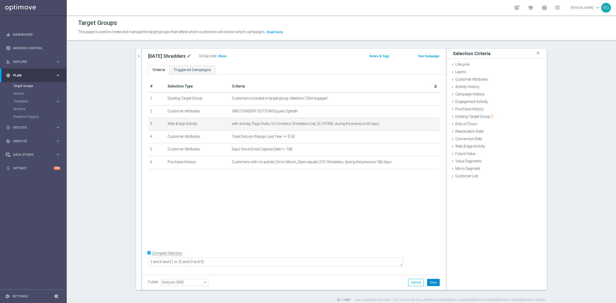
click at [432, 282] on button "Save" at bounding box center [433, 282] width 13 height 7
click at [222, 58] on span "Show" at bounding box center [222, 56] width 8 height 4
click at [137, 53] on button "chevron_right" at bounding box center [138, 56] width 5 height 15
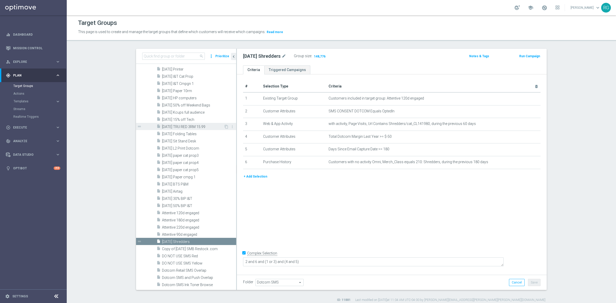
scroll to position [744, 0]
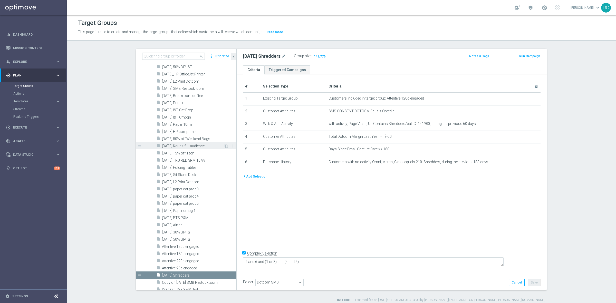
click at [190, 145] on span "[DATE] Kcups full audience" at bounding box center [193, 146] width 62 height 4
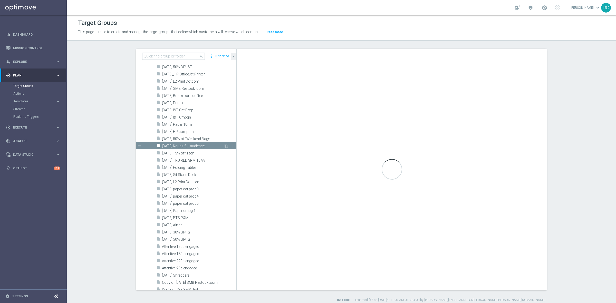
checkbox input "false"
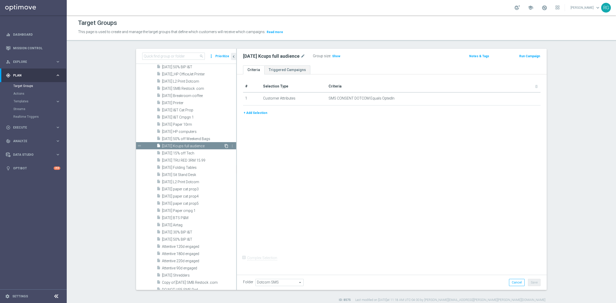
click at [224, 145] on icon "content_copy" at bounding box center [226, 146] width 4 height 4
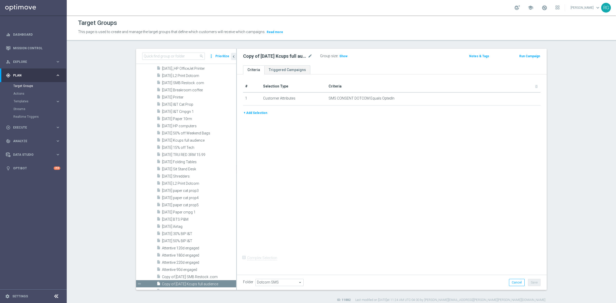
scroll to position [821, 0]
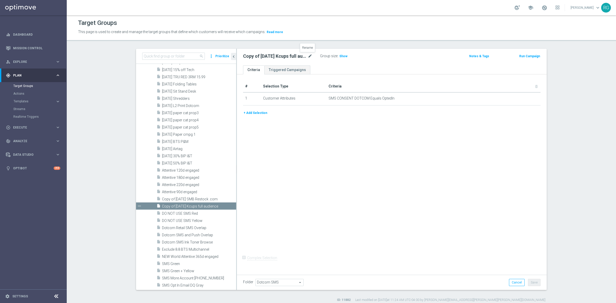
click at [308, 55] on icon "mode_edit" at bounding box center [310, 56] width 5 height 6
click at [260, 53] on input "Copy of [DATE] Kcups full audience" at bounding box center [277, 56] width 69 height 7
drag, startPoint x: 261, startPoint y: 56, endPoint x: 237, endPoint y: 56, distance: 24.4
click at [239, 56] on div "Copy of [DATE] Kcups full audience" at bounding box center [277, 56] width 77 height 7
type input "9.24 Kcups full audience"
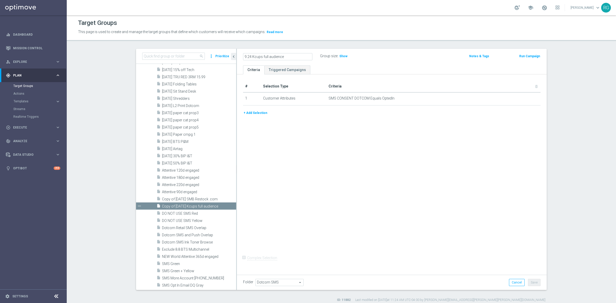
click at [265, 136] on div "# Selection Type Criteria delete_forever 1 Customer Attributes SMS CONSENT DOTC…" at bounding box center [392, 173] width 310 height 198
drag, startPoint x: 531, startPoint y: 284, endPoint x: 352, endPoint y: 255, distance: 181.2
click at [532, 284] on button "Save" at bounding box center [534, 282] width 13 height 7
click at [230, 206] on icon "more_vert" at bounding box center [232, 206] width 4 height 4
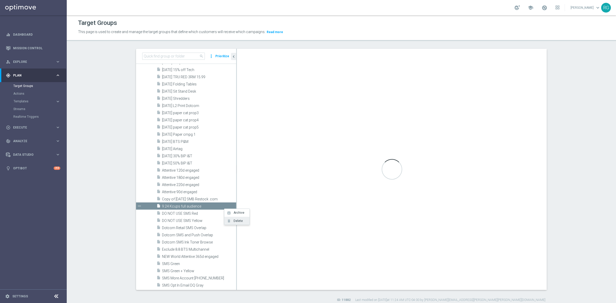
click at [232, 223] on li "delete Delete" at bounding box center [236, 221] width 25 height 8
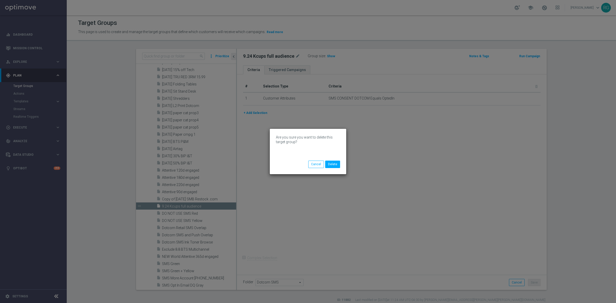
click at [334, 160] on div "Are you sure you want to delete this target group?" at bounding box center [308, 148] width 64 height 26
click at [334, 161] on button "Delete" at bounding box center [332, 164] width 15 height 7
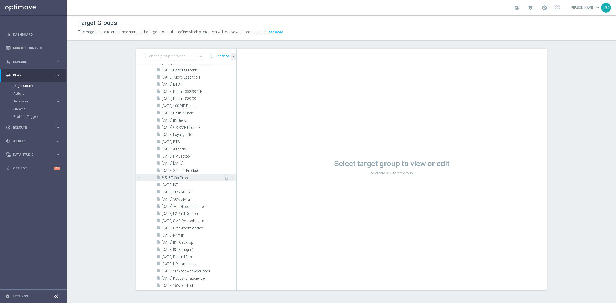
scroll to position [629, 0]
click at [181, 225] on span "[DATE] Printer" at bounding box center [193, 226] width 62 height 4
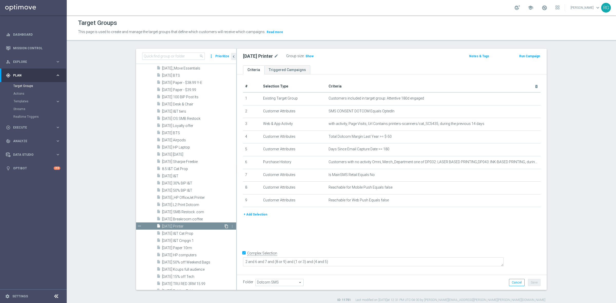
click at [224, 226] on icon "content_copy" at bounding box center [226, 226] width 4 height 4
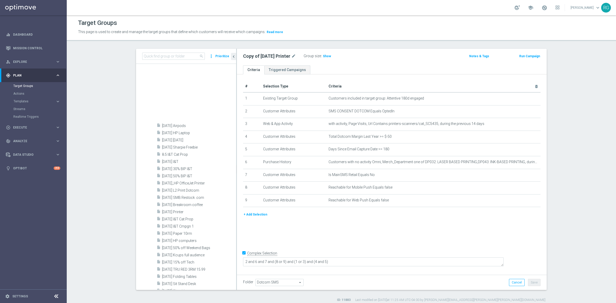
scroll to position [821, 0]
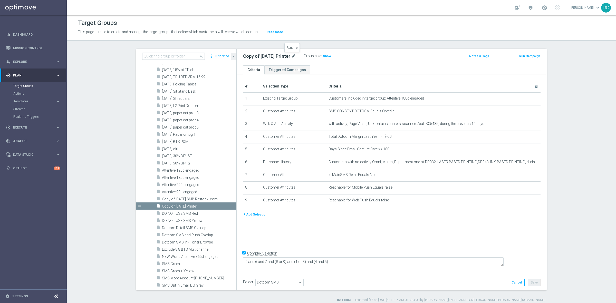
click at [293, 54] on icon "mode_edit" at bounding box center [293, 56] width 5 height 6
type input "[DATE] K-cups"
click at [396, 58] on div "[DATE] K-cups Group size : Show" at bounding box center [341, 57] width 204 height 8
click at [533, 282] on button "Save" at bounding box center [534, 282] width 13 height 7
drag, startPoint x: 239, startPoint y: 56, endPoint x: 271, endPoint y: 58, distance: 32.4
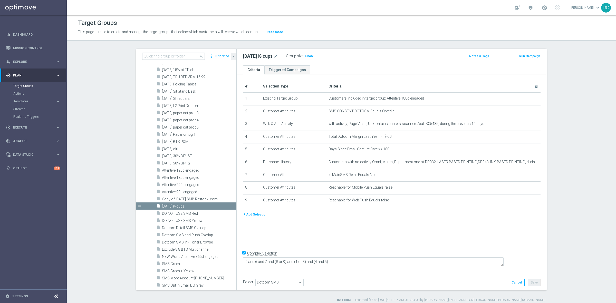
click at [271, 58] on div "[DATE] K-cups mode_edit Group size : Show" at bounding box center [341, 56] width 204 height 7
copy h2 "[DATE] K-cups"
click at [528, 98] on icon "delete_forever" at bounding box center [530, 99] width 4 height 4
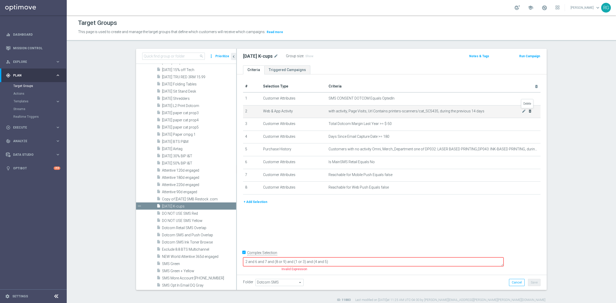
click at [528, 110] on icon "delete_forever" at bounding box center [530, 111] width 4 height 4
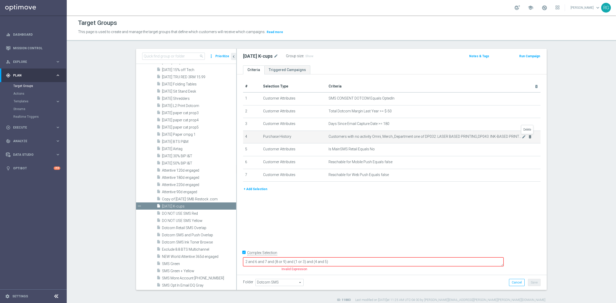
click at [529, 137] on icon "delete_forever" at bounding box center [530, 137] width 4 height 4
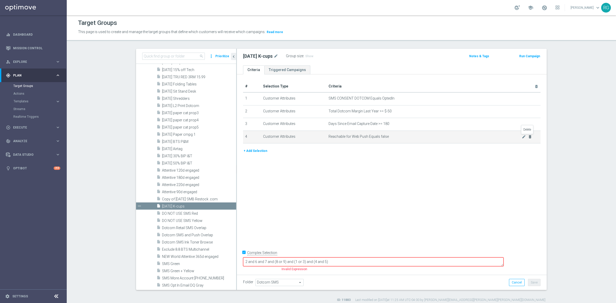
click at [529, 137] on icon "delete_forever" at bounding box center [530, 137] width 4 height 4
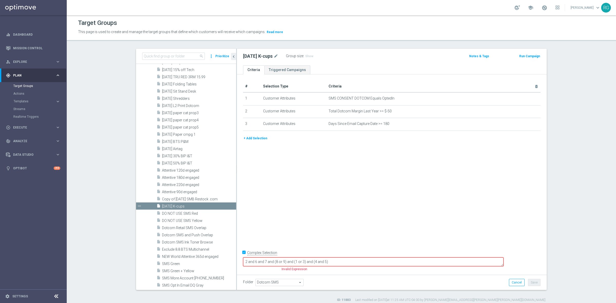
click at [243, 257] on input "Complex Selection" at bounding box center [244, 253] width 3 height 7
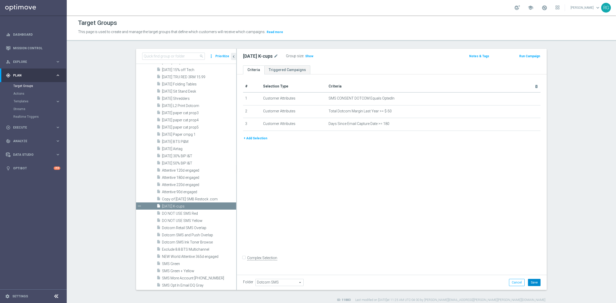
click at [530, 280] on button "Save" at bounding box center [534, 282] width 13 height 7
click at [346, 30] on p "This page is used to create and manage the target groups that define which cust…" at bounding box center [274, 32] width 393 height 6
click at [307, 58] on h3 "Show" at bounding box center [309, 56] width 9 height 6
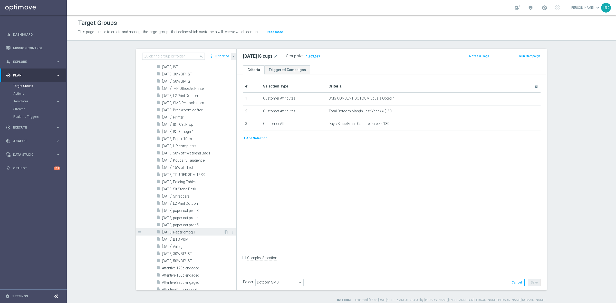
scroll to position [693, 0]
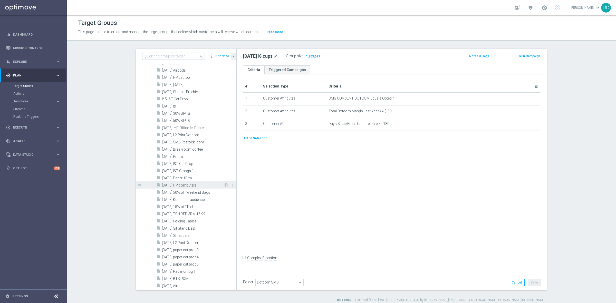
click at [196, 187] on span "[DATE] HP computers" at bounding box center [193, 185] width 62 height 4
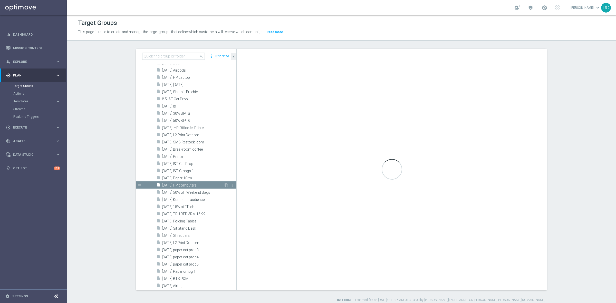
checkbox input "true"
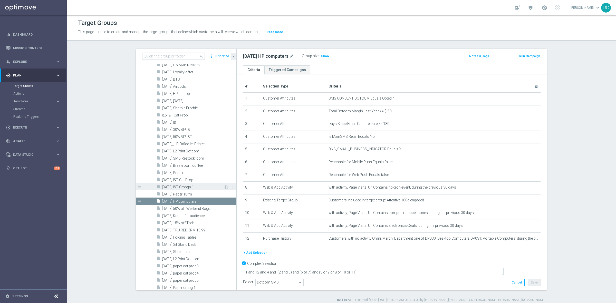
scroll to position [629, 0]
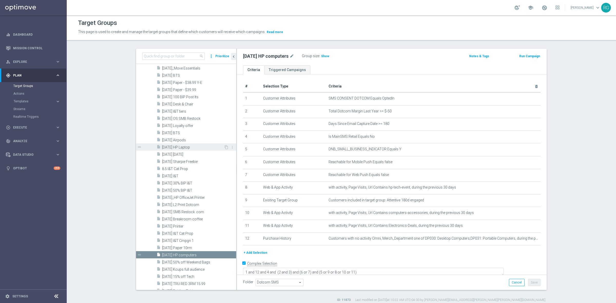
click at [189, 146] on span "[DATE] HP Laptop" at bounding box center [193, 147] width 62 height 4
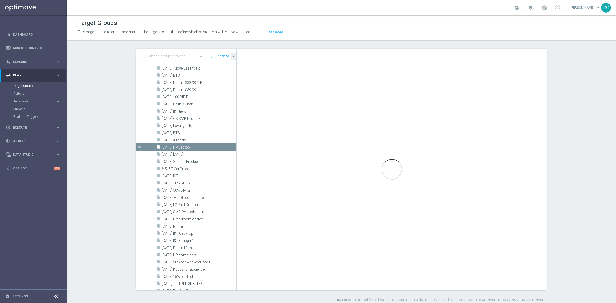
type textarea "2 and 6 and (1 or 3) and (4 and 5)"
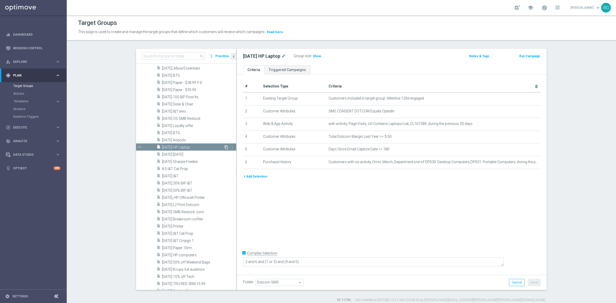
click at [224, 147] on icon "content_copy" at bounding box center [226, 147] width 4 height 4
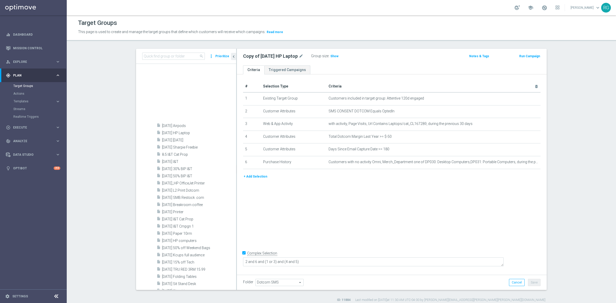
scroll to position [821, 0]
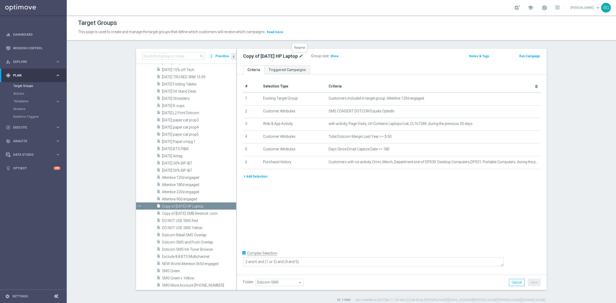
click at [301, 56] on icon "mode_edit" at bounding box center [301, 56] width 5 height 6
click at [255, 54] on input "Copy of [DATE] HP Laptop" at bounding box center [277, 56] width 69 height 7
drag, startPoint x: 261, startPoint y: 57, endPoint x: 230, endPoint y: 55, distance: 31.6
click at [226, 56] on as-split "search more_vert Prioritize Customer Target Groups library_add create_new_folder" at bounding box center [341, 169] width 411 height 241
type input "[DATE] HP Laptop"
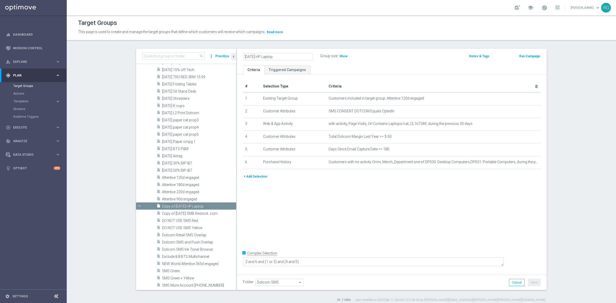
drag, startPoint x: 397, startPoint y: 182, endPoint x: 492, endPoint y: 230, distance: 106.3
click at [397, 182] on div "+ Add Selection" at bounding box center [391, 178] width 305 height 9
click at [534, 283] on button "Save" at bounding box center [534, 282] width 13 height 7
click at [249, 178] on button "+ Add Selection" at bounding box center [255, 177] width 25 height 6
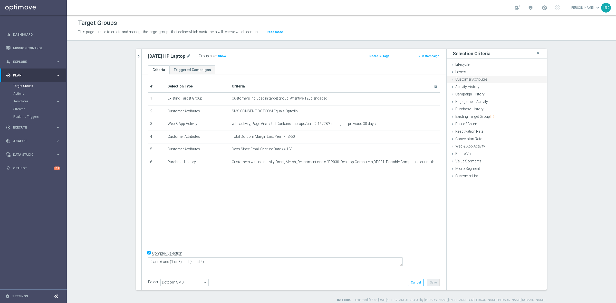
click at [450, 78] on icon at bounding box center [452, 80] width 4 height 4
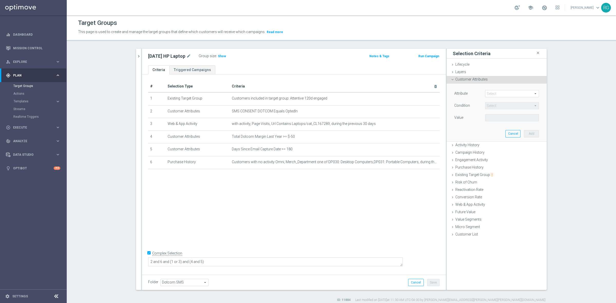
click at [493, 94] on span at bounding box center [511, 93] width 53 height 7
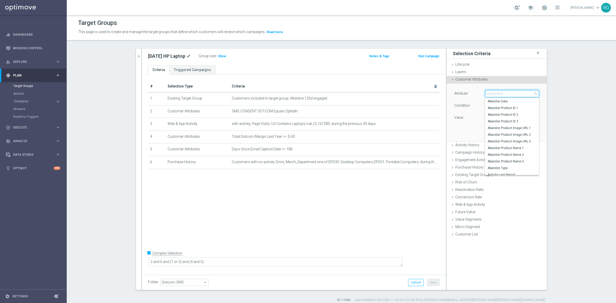
click at [493, 94] on input "search" at bounding box center [512, 93] width 54 height 7
type input "reacha"
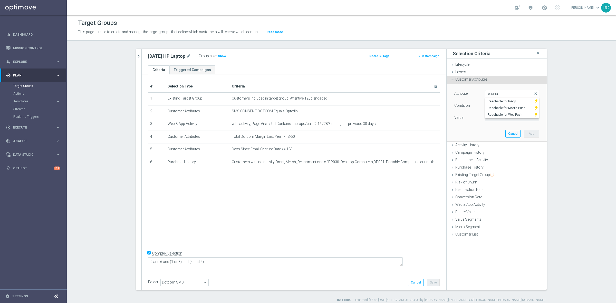
click at [504, 107] on span "Reachable for Mobile Push" at bounding box center [510, 108] width 44 height 4
type input "Reachable for Mobile Push"
type input "Equals"
click at [502, 117] on span at bounding box center [511, 117] width 53 height 7
click at [501, 126] on span "false" at bounding box center [512, 125] width 49 height 4
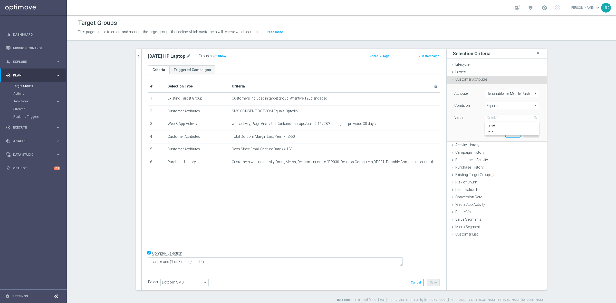
type input "false"
click at [533, 135] on button "Add" at bounding box center [531, 133] width 15 height 7
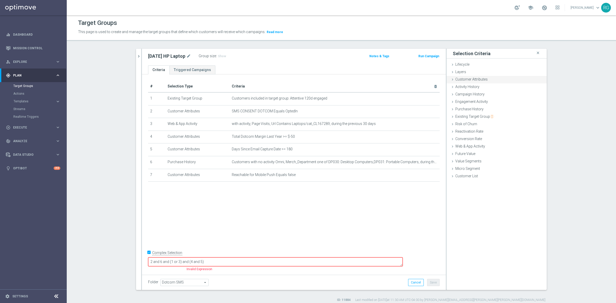
click at [448, 74] on div "Layers done" at bounding box center [497, 73] width 100 height 8
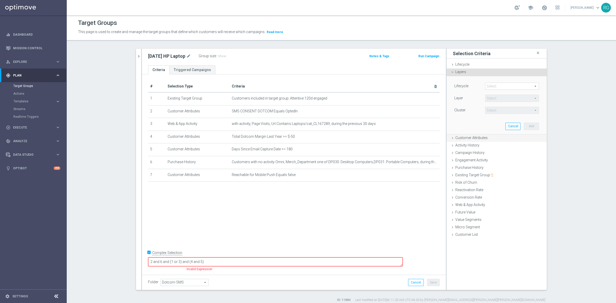
click at [450, 80] on div "Lifecycle Select arrow_drop_down search Layer Select arrow_drop_down search Clu…" at bounding box center [496, 104] width 92 height 57
click at [450, 73] on icon at bounding box center [452, 72] width 4 height 4
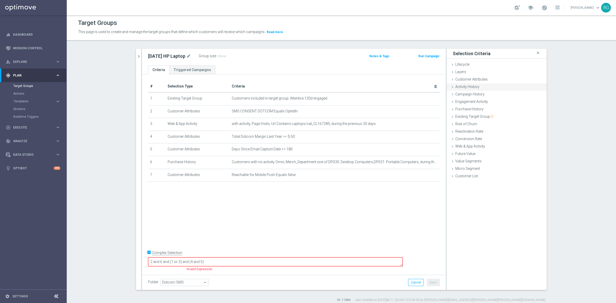
click at [450, 80] on icon at bounding box center [452, 80] width 4 height 4
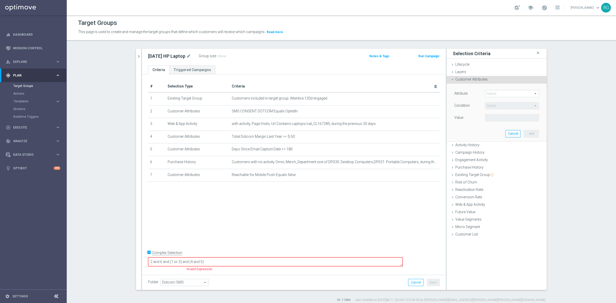
click at [494, 92] on span at bounding box center [511, 93] width 53 height 7
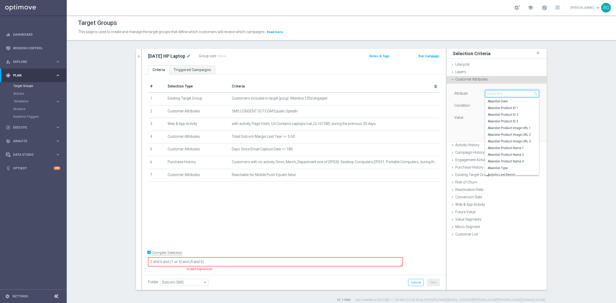
click at [496, 92] on input "search" at bounding box center [512, 93] width 54 height 7
type input "reachable"
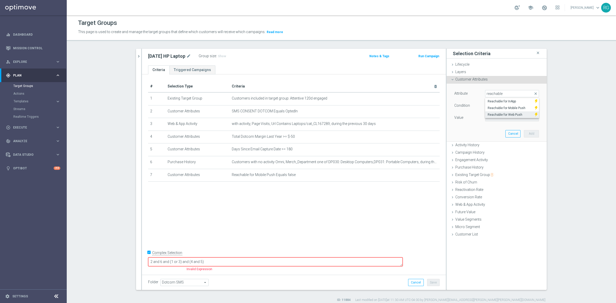
click at [515, 116] on span "Reachable for Web Push" at bounding box center [510, 115] width 44 height 4
type input "Reachable for Web Push"
type input "Equals"
click at [505, 119] on span at bounding box center [511, 117] width 53 height 7
click at [503, 126] on span "false" at bounding box center [512, 125] width 49 height 4
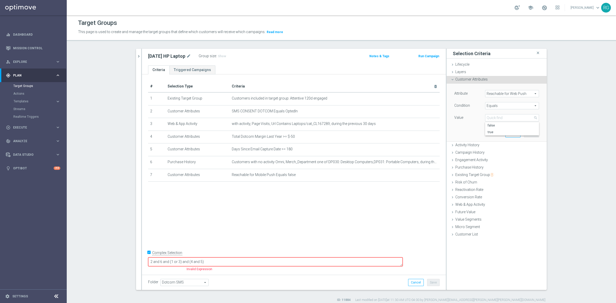
type input "false"
click at [531, 133] on button "Add" at bounding box center [531, 133] width 15 height 7
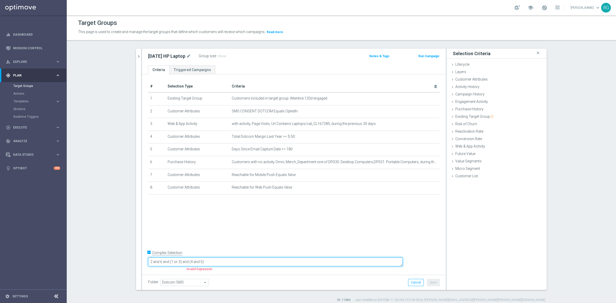
click at [242, 262] on textarea "2 and 6 and (1 or 3) and (4 and 5)" at bounding box center [275, 261] width 255 height 9
type textarea "2 and 6 and (1 or 3) and (4 and 5) and (7 or 8)"
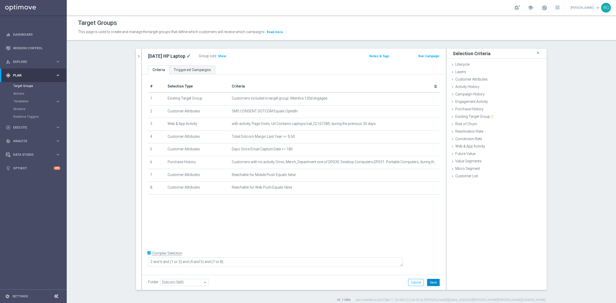
click at [433, 282] on button "Save" at bounding box center [433, 282] width 13 height 7
click at [220, 55] on span "Show" at bounding box center [222, 56] width 8 height 4
drag, startPoint x: 146, startPoint y: 54, endPoint x: 183, endPoint y: 57, distance: 37.6
click at [183, 57] on h2 "[DATE] HP Laptop" at bounding box center [166, 56] width 37 height 6
copy h2 "[DATE] HP Laptop"
